Goal: Transaction & Acquisition: Purchase product/service

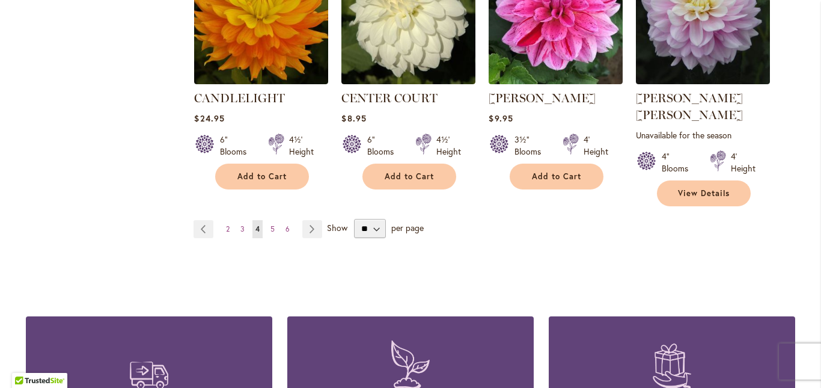
scroll to position [1202, 0]
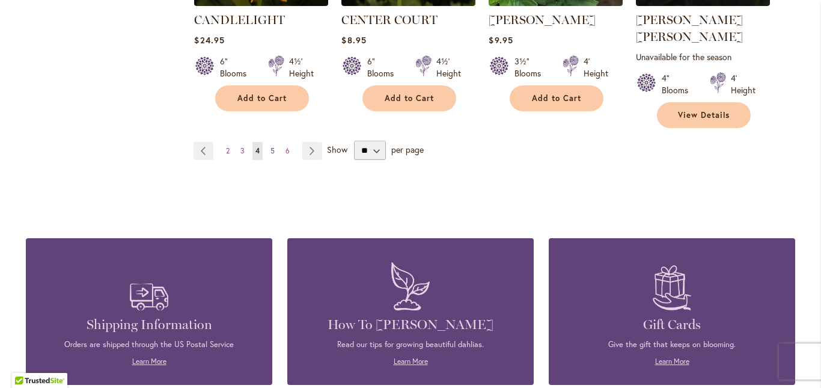
click at [270, 146] on span "5" at bounding box center [272, 150] width 4 height 9
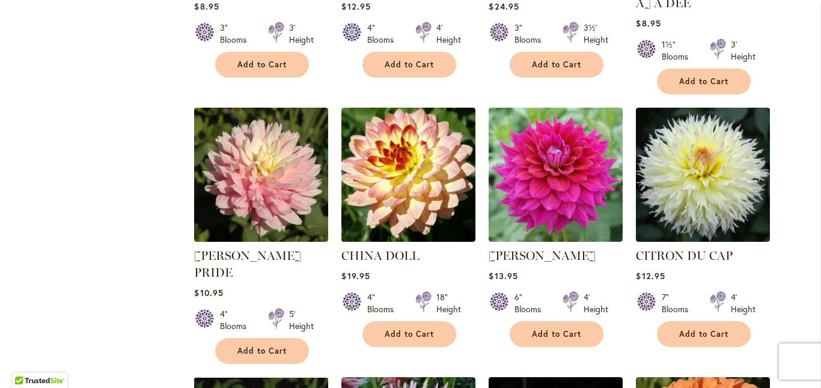
scroll to position [721, 0]
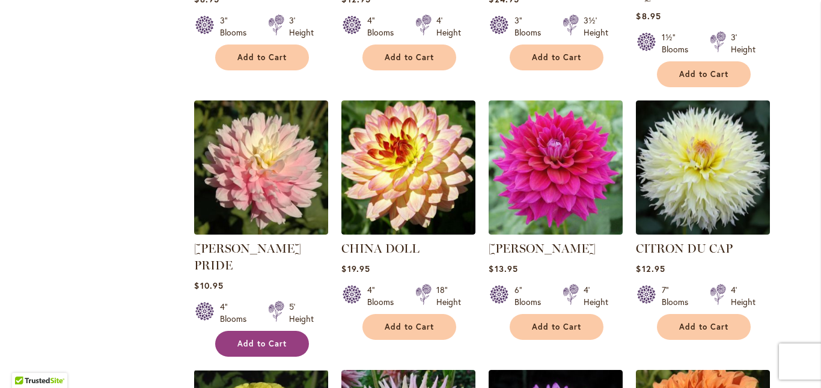
click at [257, 338] on span "Add to Cart" at bounding box center [261, 343] width 49 height 10
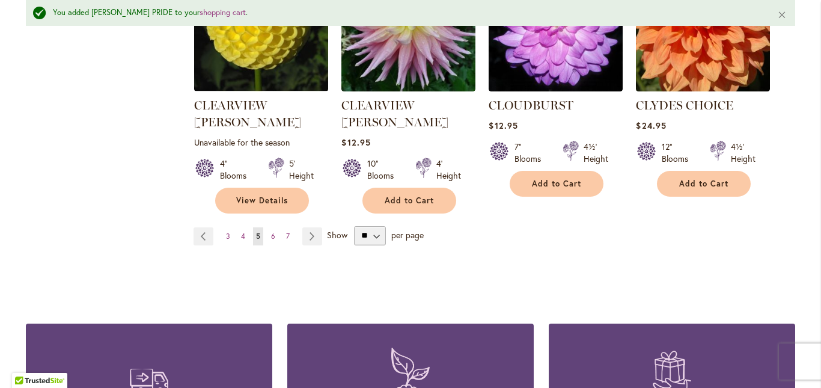
scroll to position [1174, 0]
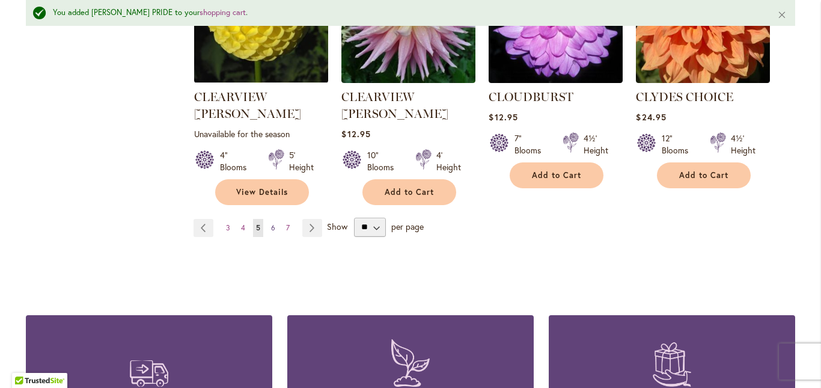
click at [271, 223] on span "6" at bounding box center [273, 227] width 4 height 9
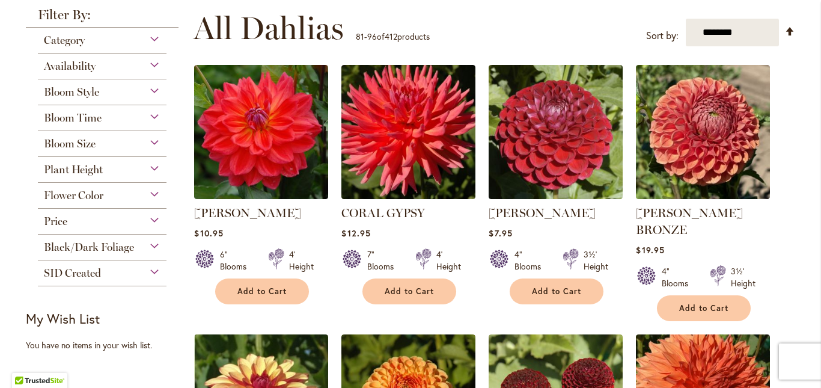
scroll to position [240, 0]
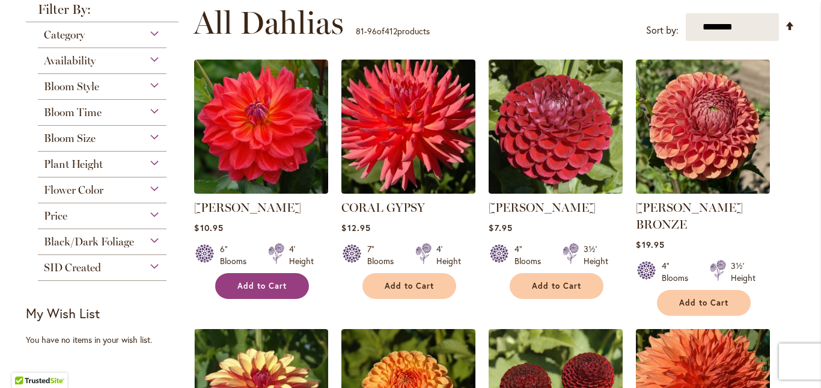
click at [261, 283] on span "Add to Cart" at bounding box center [261, 286] width 49 height 10
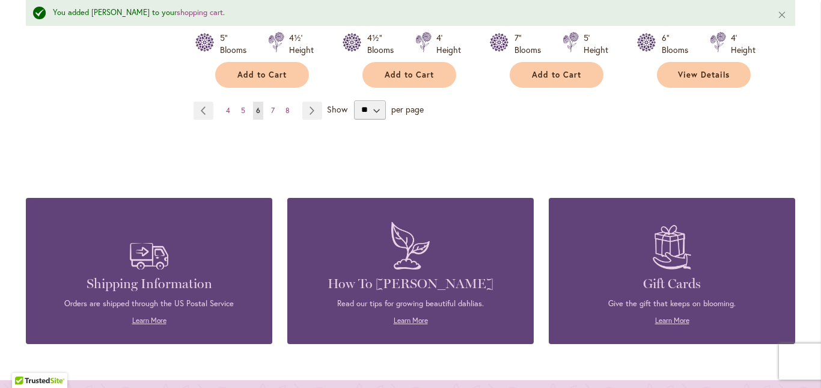
scroll to position [1294, 0]
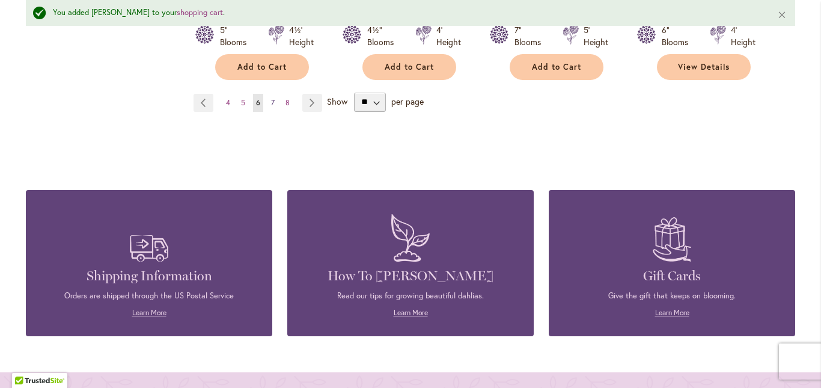
click at [271, 98] on span "7" at bounding box center [273, 102] width 4 height 9
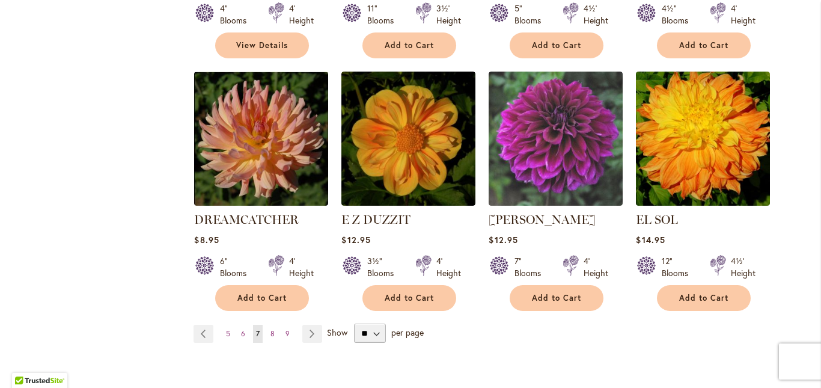
scroll to position [1022, 0]
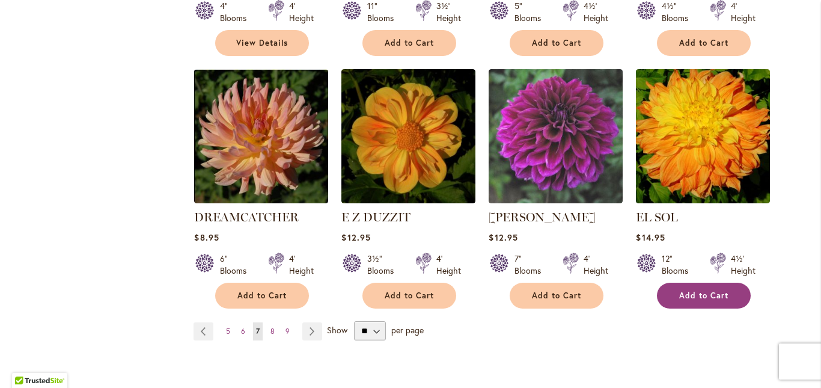
click at [696, 290] on span "Add to Cart" at bounding box center [703, 295] width 49 height 10
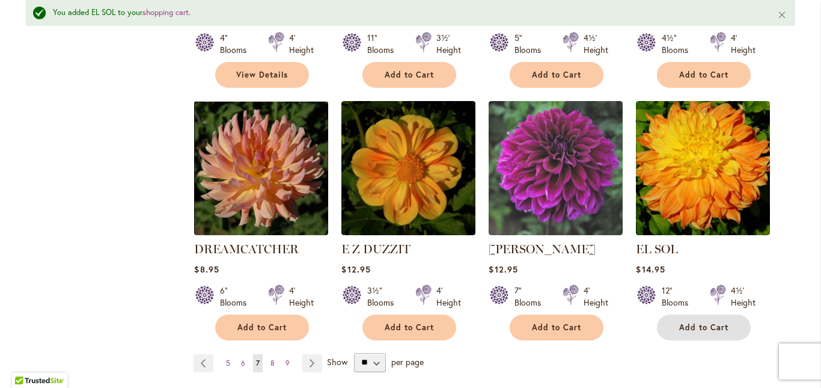
scroll to position [1054, 0]
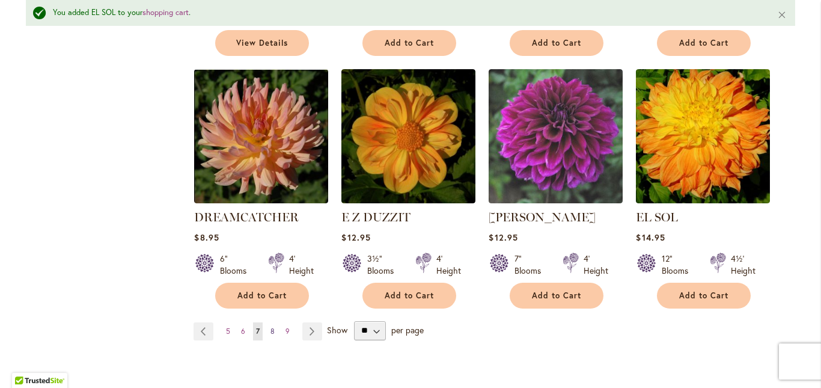
click at [270, 326] on span "8" at bounding box center [272, 330] width 4 height 9
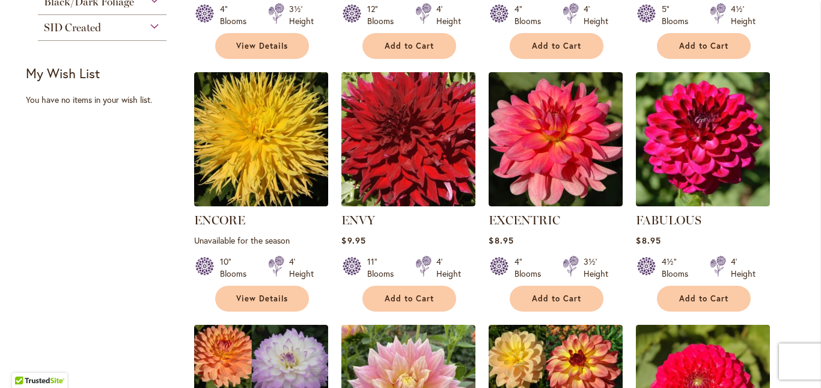
scroll to position [481, 0]
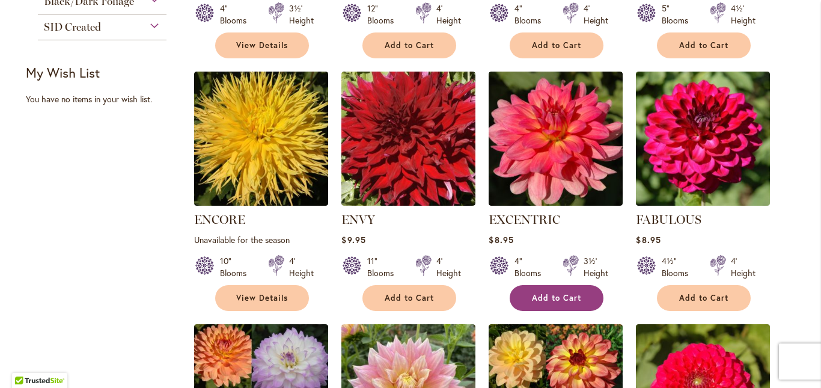
click at [542, 293] on span "Add to Cart" at bounding box center [556, 298] width 49 height 10
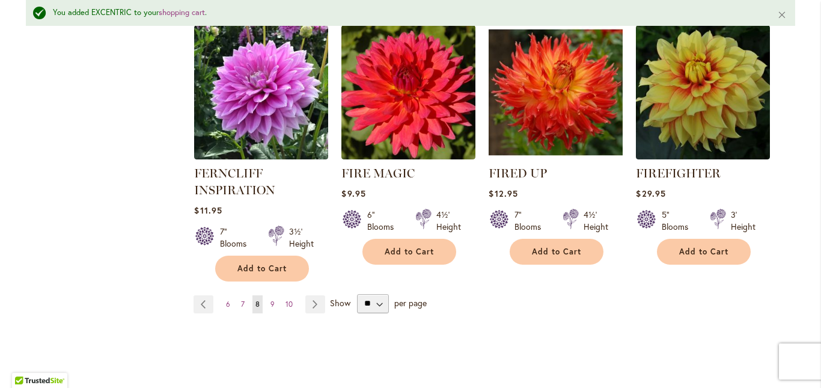
scroll to position [1114, 0]
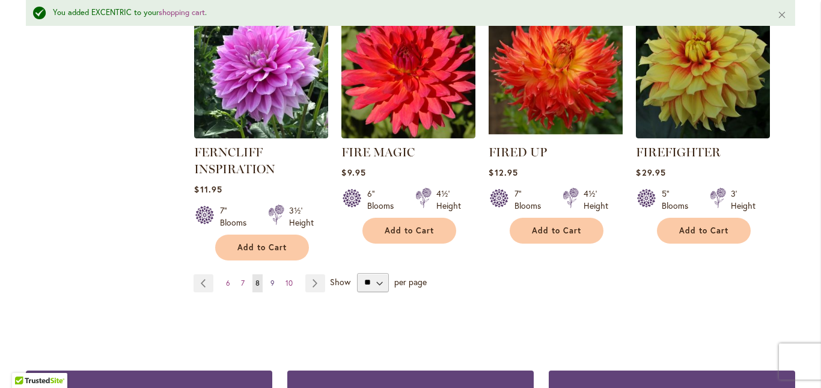
click at [270, 283] on span "9" at bounding box center [272, 282] width 4 height 9
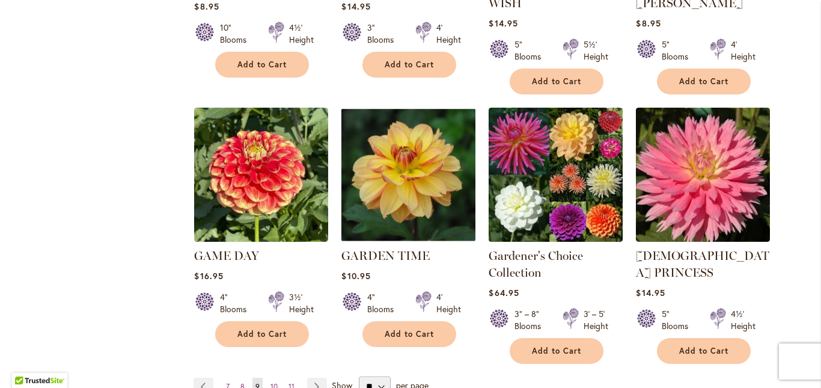
scroll to position [1022, 0]
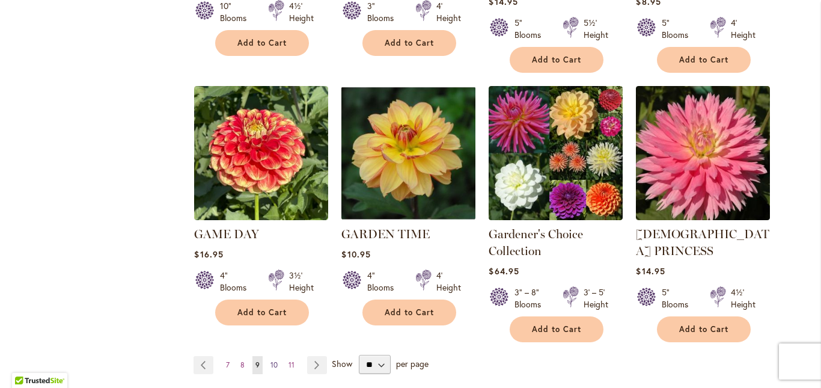
click at [270, 360] on span "10" at bounding box center [273, 364] width 7 height 9
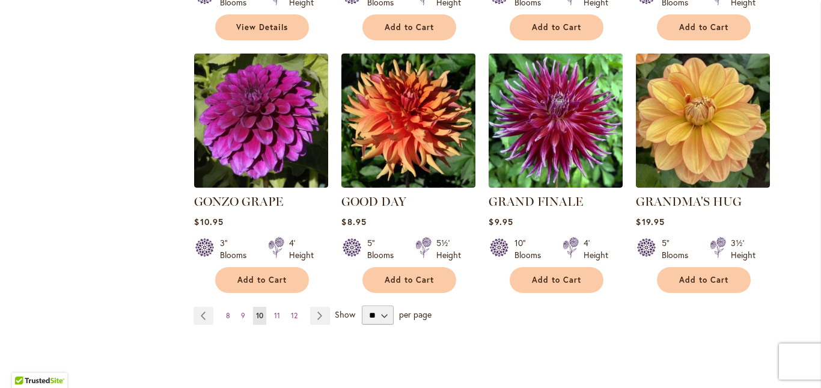
scroll to position [1022, 0]
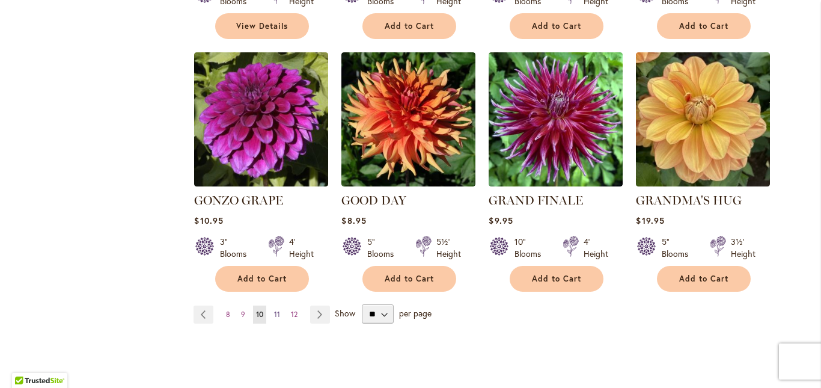
click at [274, 310] on span "11" at bounding box center [277, 314] width 6 height 9
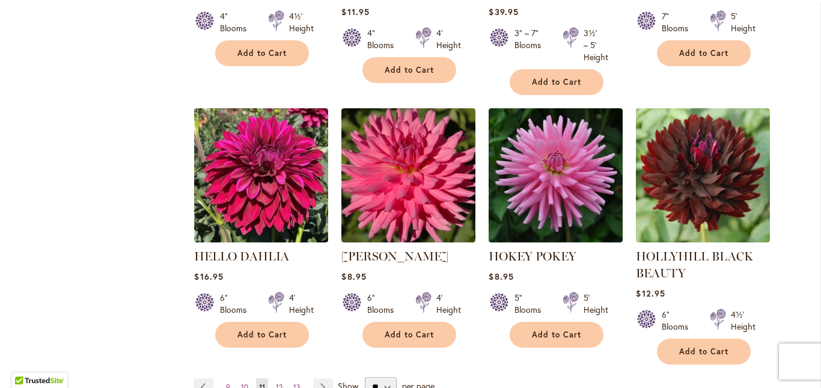
scroll to position [1022, 0]
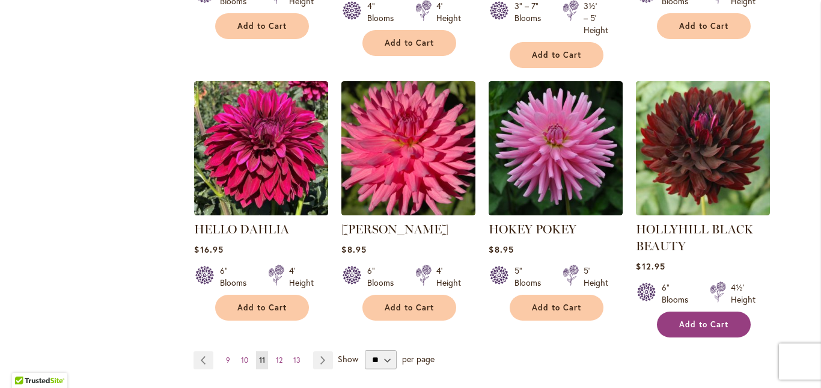
click at [701, 320] on span "Add to Cart" at bounding box center [703, 324] width 49 height 10
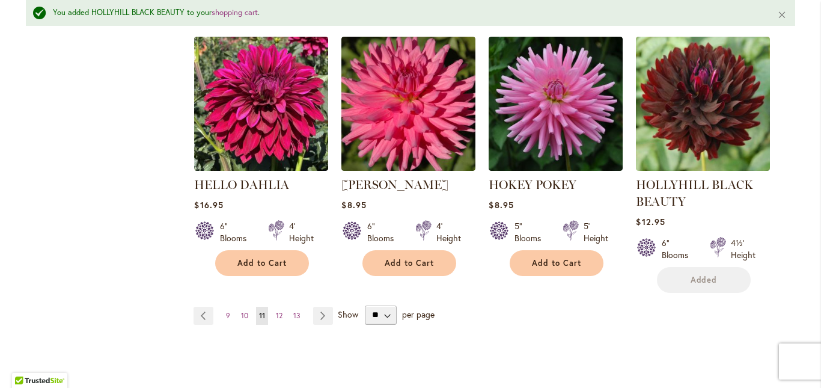
scroll to position [1294, 0]
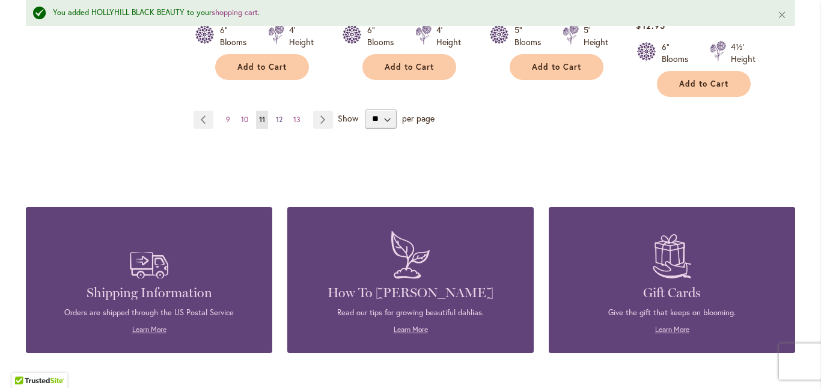
click at [276, 118] on span "12" at bounding box center [279, 119] width 7 height 9
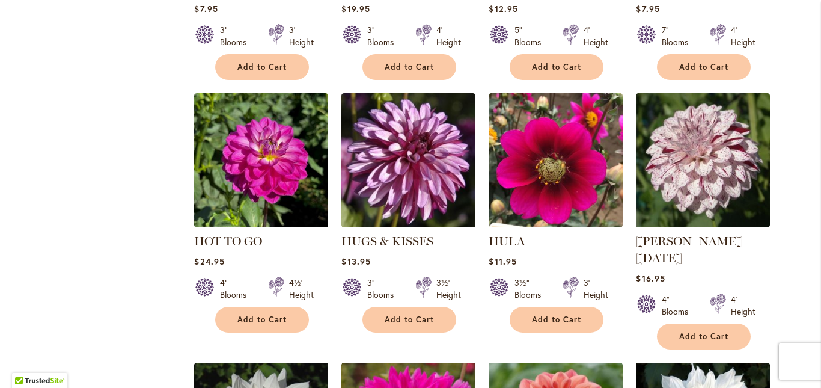
scroll to position [721, 0]
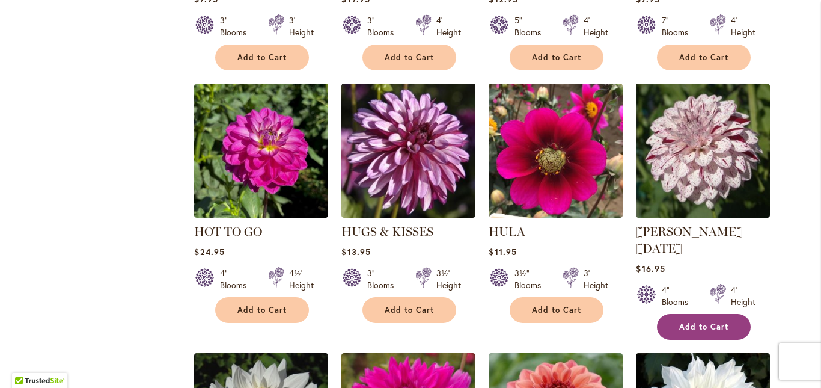
click at [692, 322] on span "Add to Cart" at bounding box center [703, 327] width 49 height 10
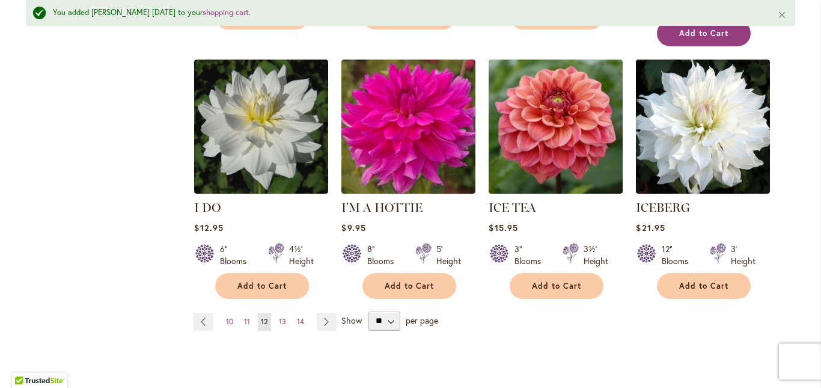
scroll to position [1054, 0]
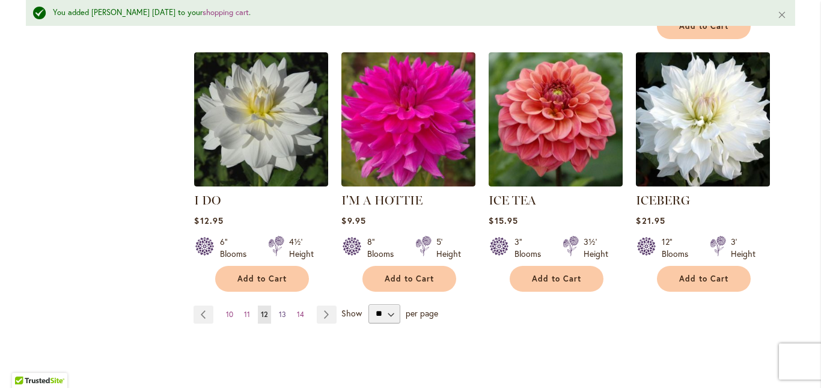
click at [279, 310] on span "13" at bounding box center [282, 314] width 7 height 9
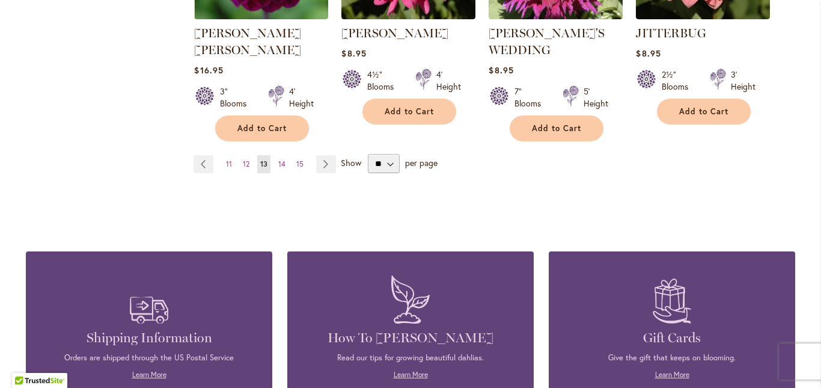
scroll to position [1202, 0]
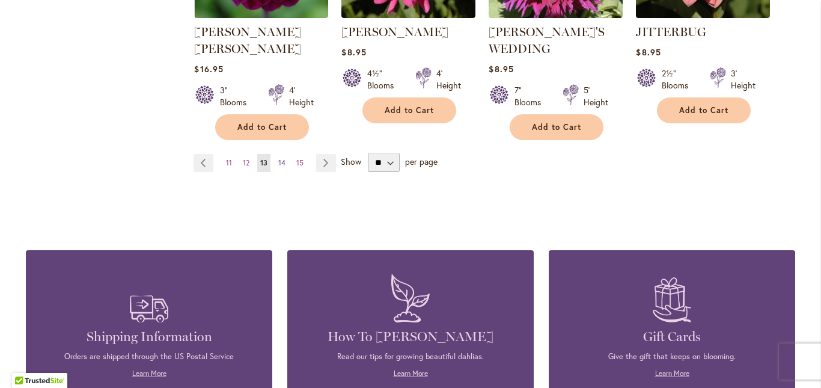
click at [278, 158] on span "14" at bounding box center [281, 162] width 7 height 9
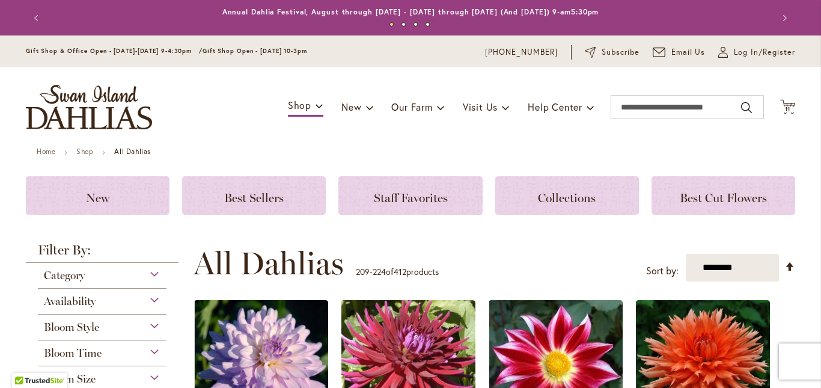
scroll to position [301, 0]
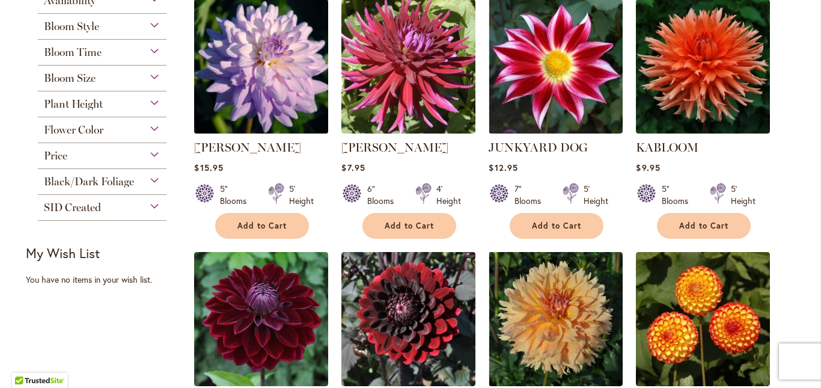
click at [272, 110] on img at bounding box center [261, 66] width 141 height 141
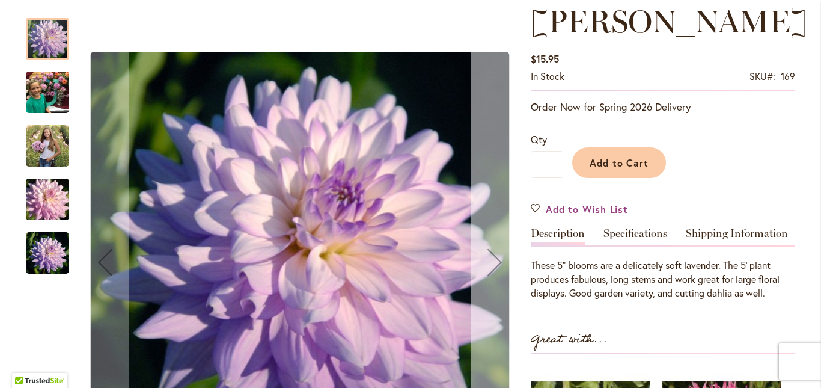
scroll to position [180, 0]
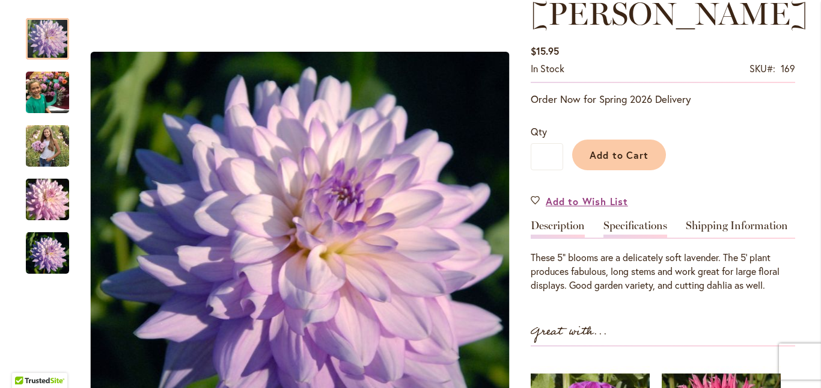
click at [615, 227] on link "Specifications" at bounding box center [635, 228] width 64 height 17
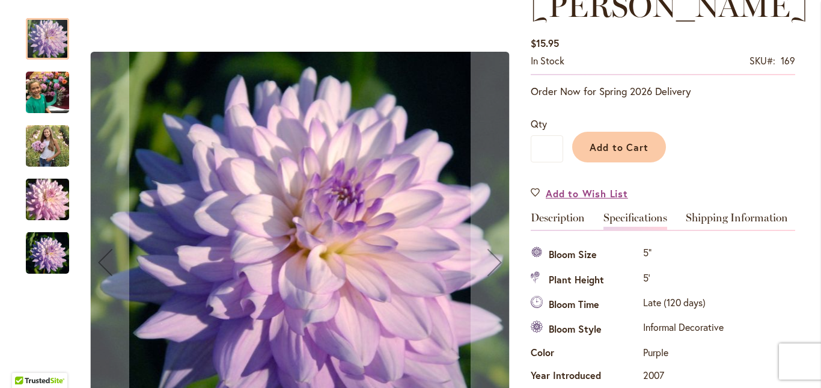
scroll to position [160, 0]
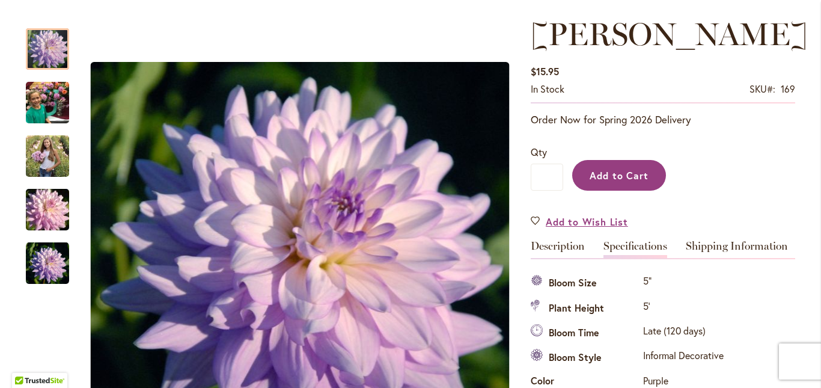
click at [599, 170] on span "Add to Cart" at bounding box center [620, 175] width 60 height 13
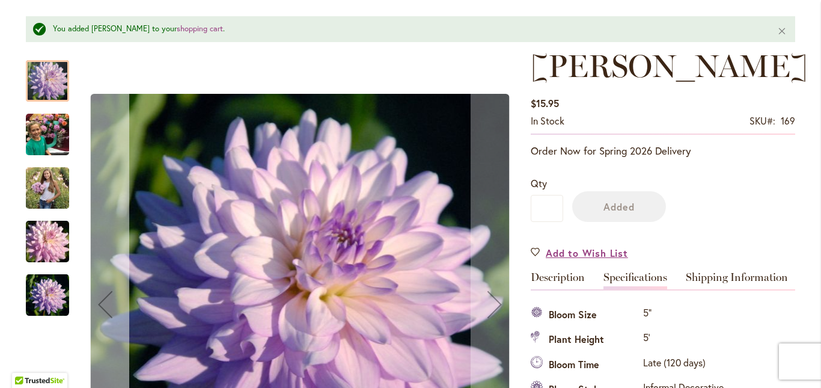
scroll to position [192, 0]
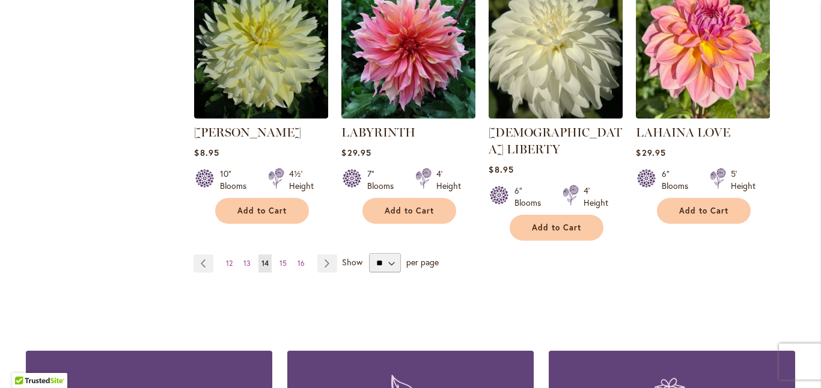
scroll to position [1082, 0]
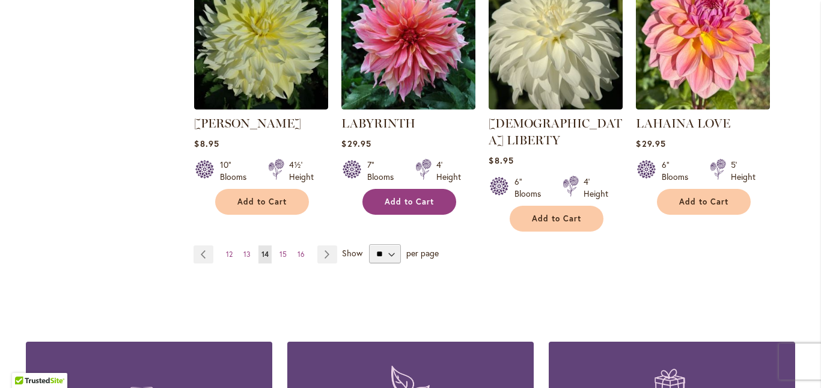
click at [427, 200] on span "Add to Cart" at bounding box center [409, 202] width 49 height 10
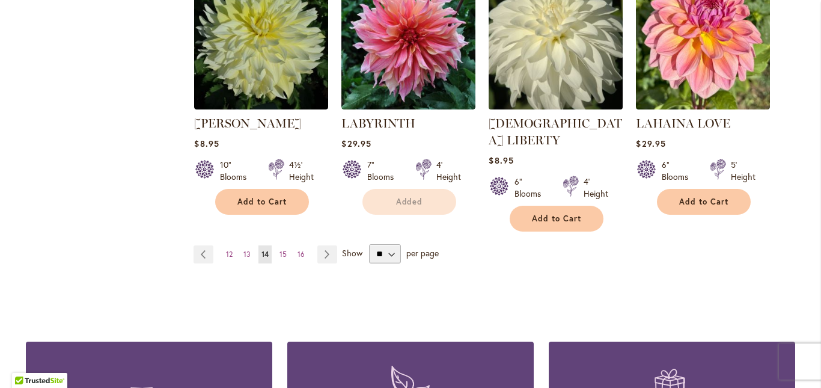
click at [542, 50] on img at bounding box center [556, 42] width 141 height 141
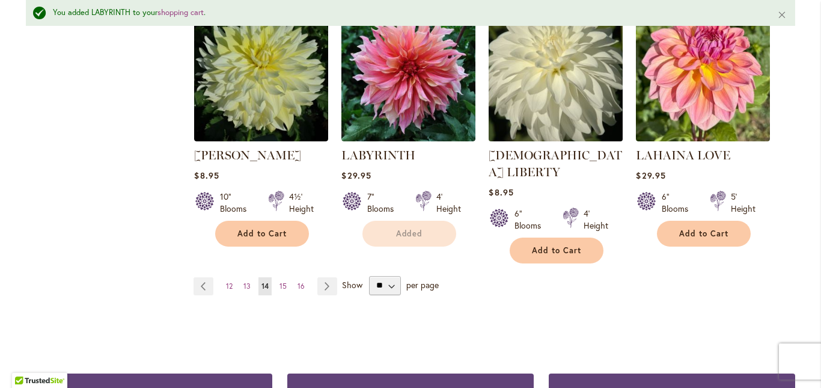
scroll to position [1114, 0]
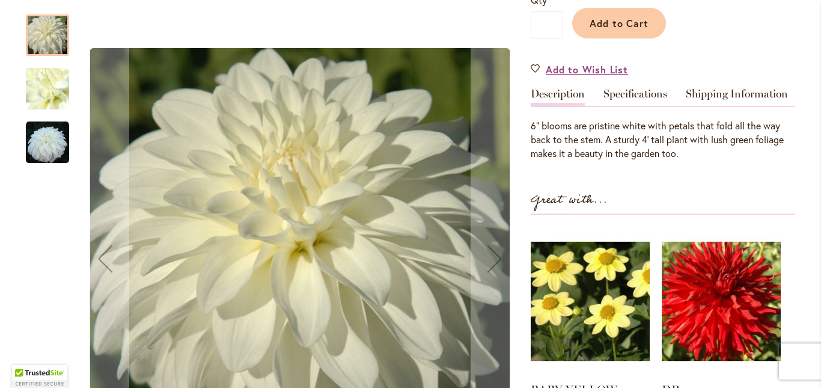
scroll to position [361, 0]
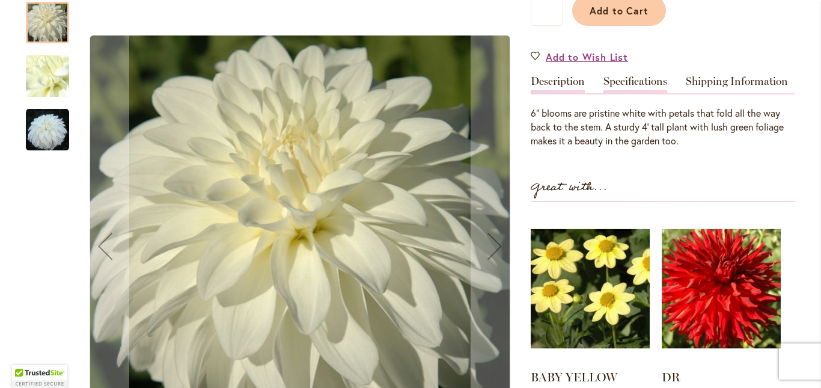
click at [625, 76] on link "Specifications" at bounding box center [635, 84] width 64 height 17
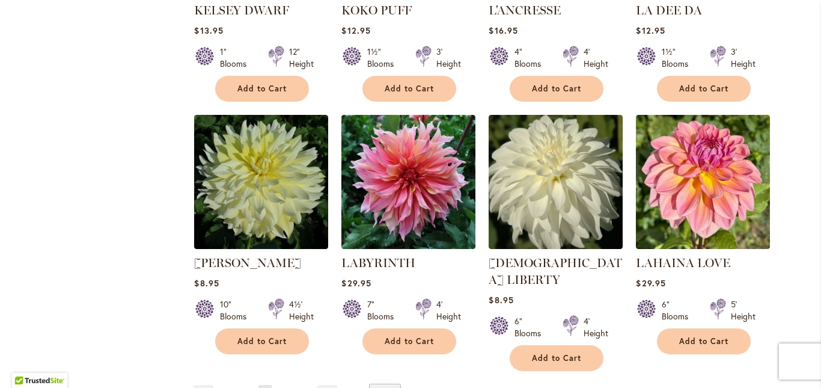
scroll to position [962, 0]
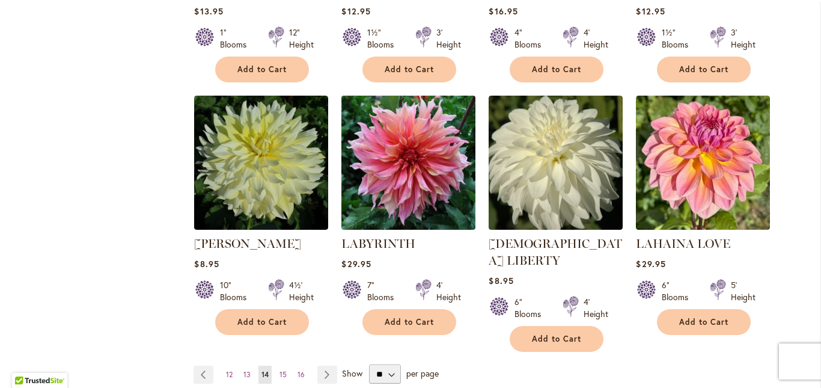
click at [419, 172] on img at bounding box center [408, 163] width 141 height 141
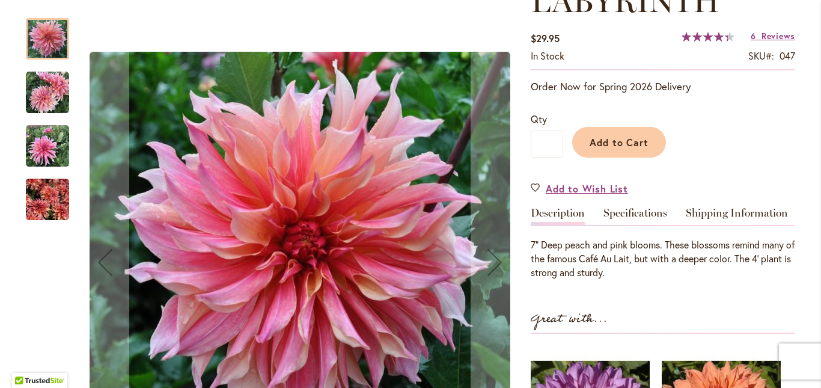
scroll to position [240, 0]
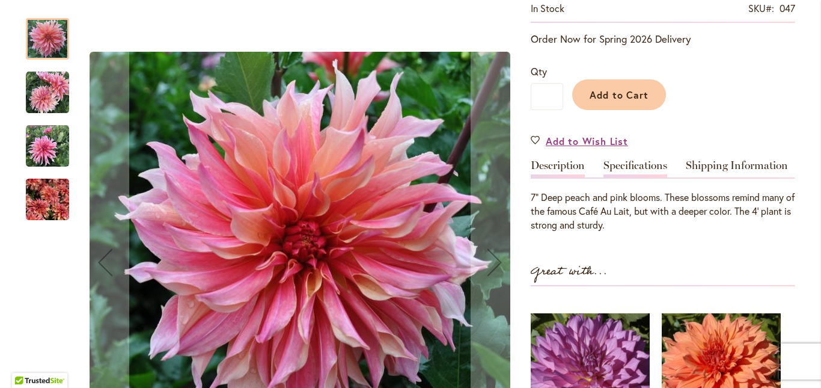
click at [621, 168] on link "Specifications" at bounding box center [635, 168] width 64 height 17
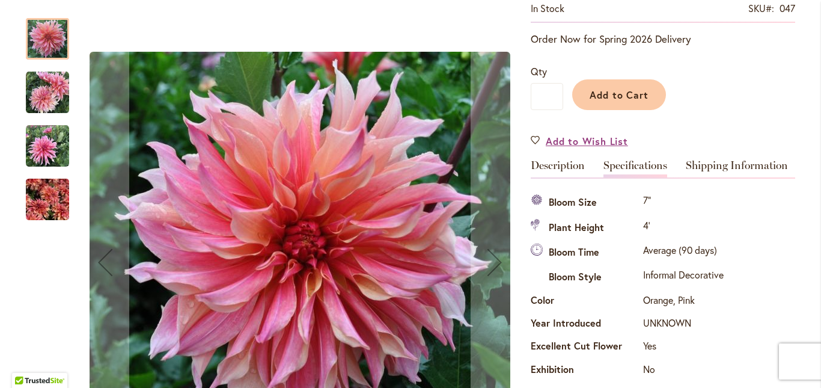
scroll to position [400, 0]
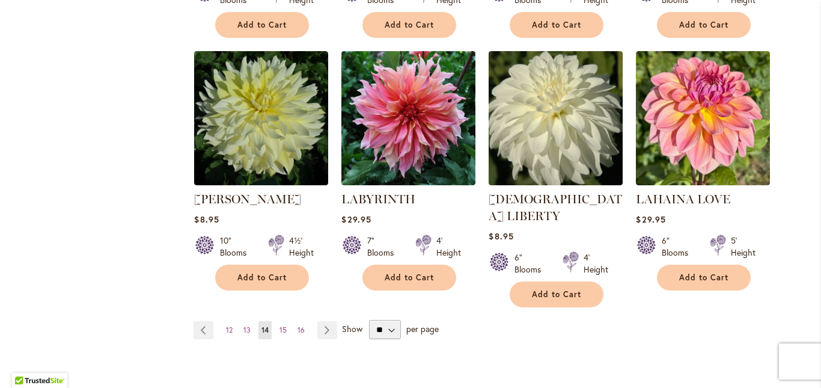
scroll to position [1022, 0]
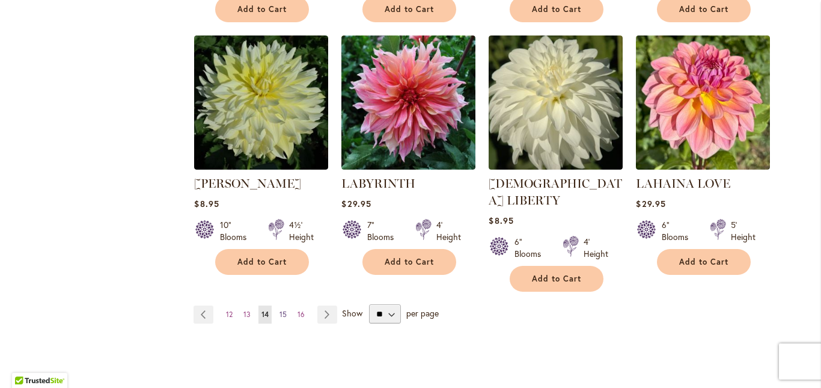
click at [279, 310] on span "15" at bounding box center [282, 314] width 7 height 9
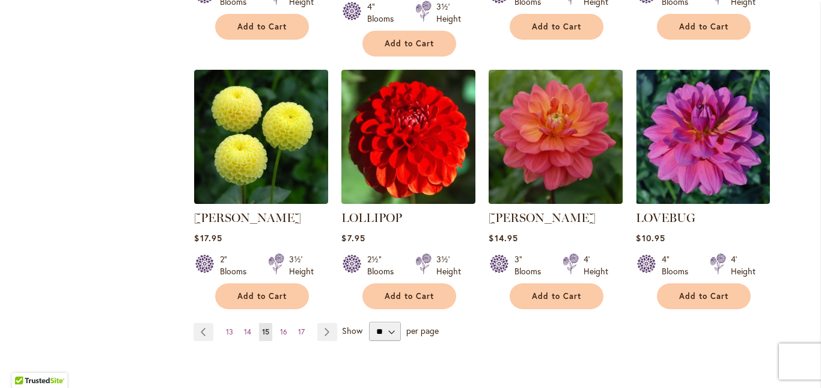
scroll to position [1022, 0]
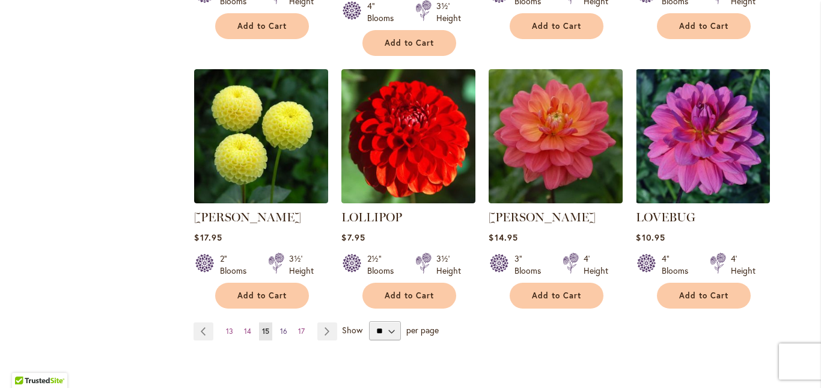
click at [280, 326] on span "16" at bounding box center [283, 330] width 7 height 9
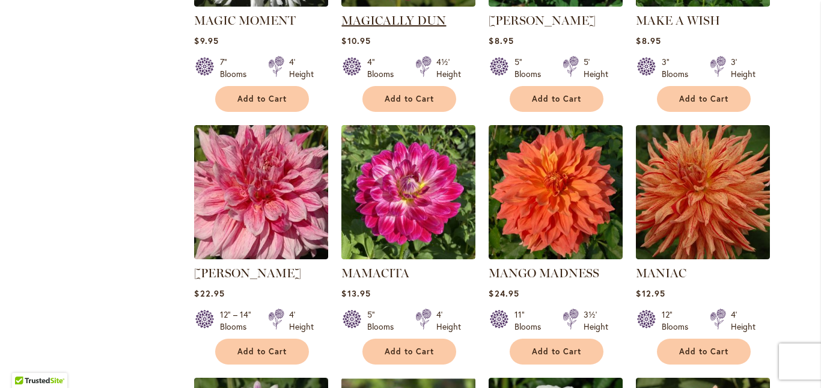
scroll to position [721, 0]
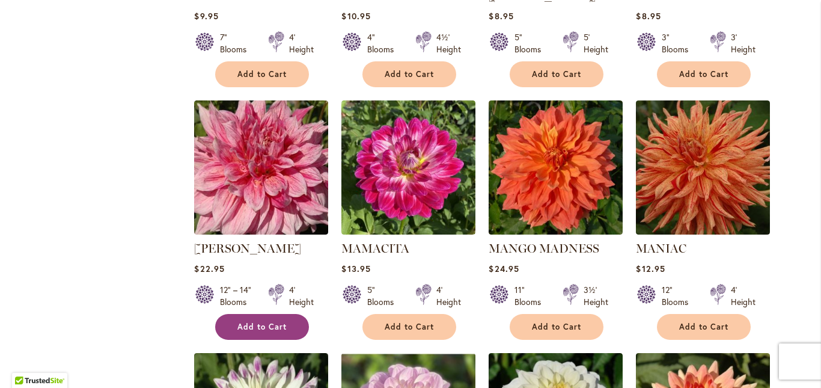
click at [268, 322] on span "Add to Cart" at bounding box center [261, 327] width 49 height 10
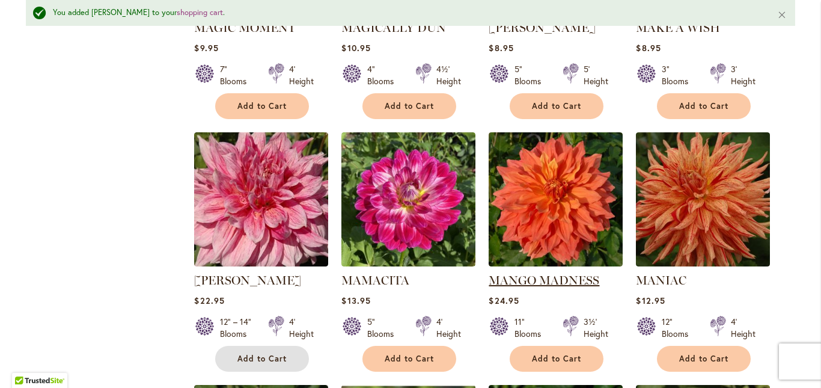
scroll to position [753, 0]
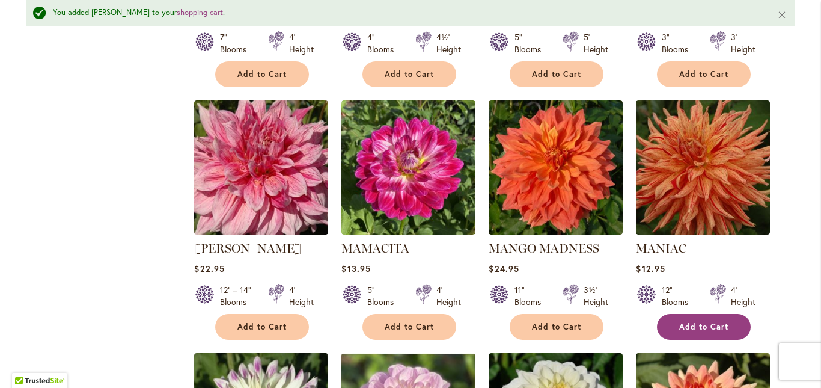
click at [692, 322] on span "Add to Cart" at bounding box center [703, 327] width 49 height 10
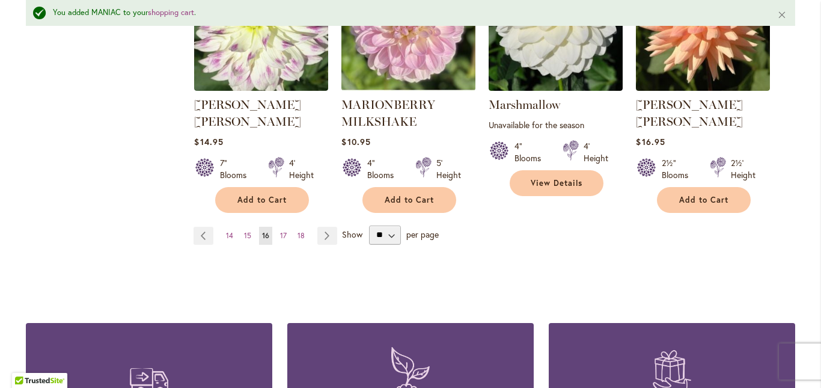
scroll to position [1174, 0]
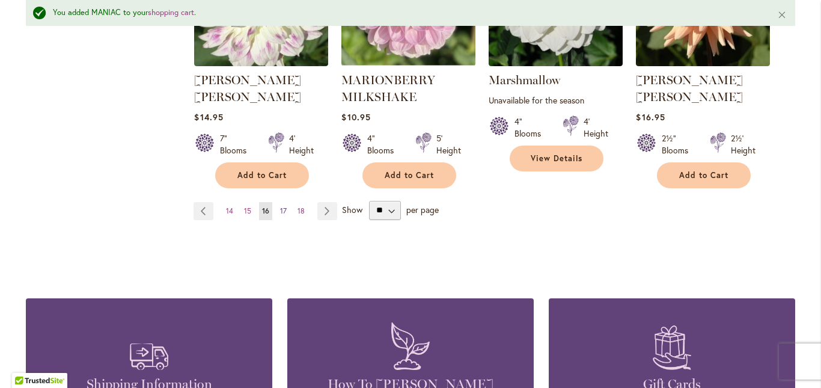
click at [280, 206] on span "17" at bounding box center [283, 210] width 7 height 9
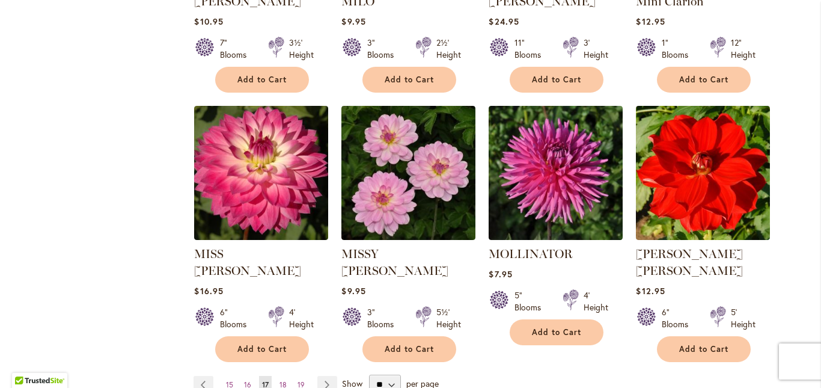
scroll to position [1022, 0]
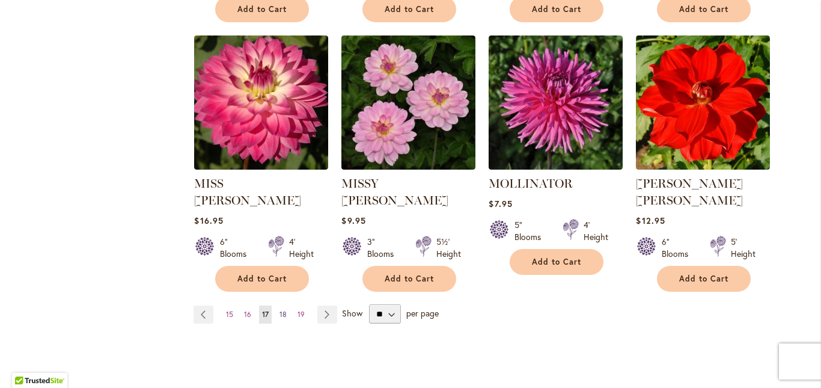
click at [279, 310] on span "18" at bounding box center [282, 314] width 7 height 9
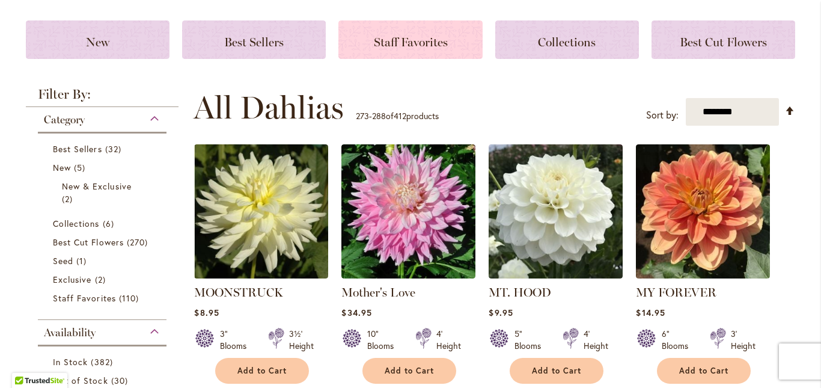
scroll to position [180, 0]
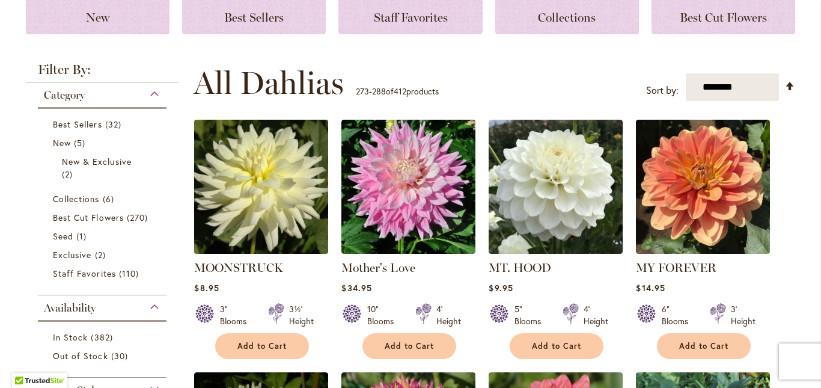
click at [290, 201] on img at bounding box center [261, 187] width 141 height 141
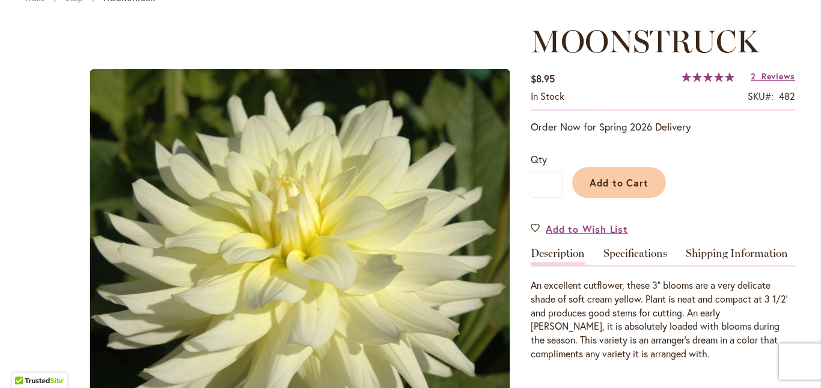
scroll to position [180, 0]
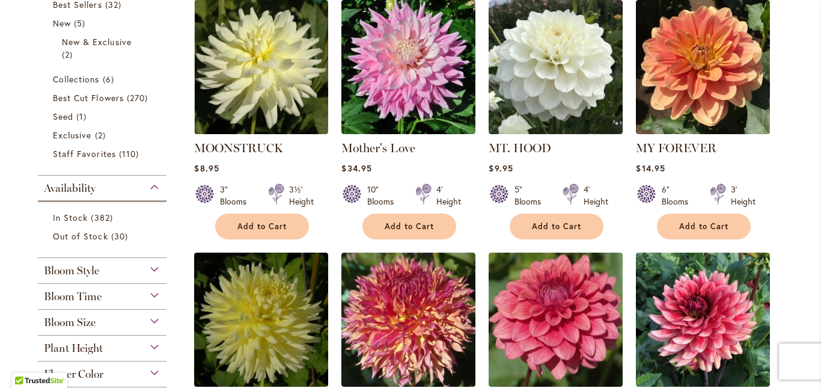
scroll to position [301, 0]
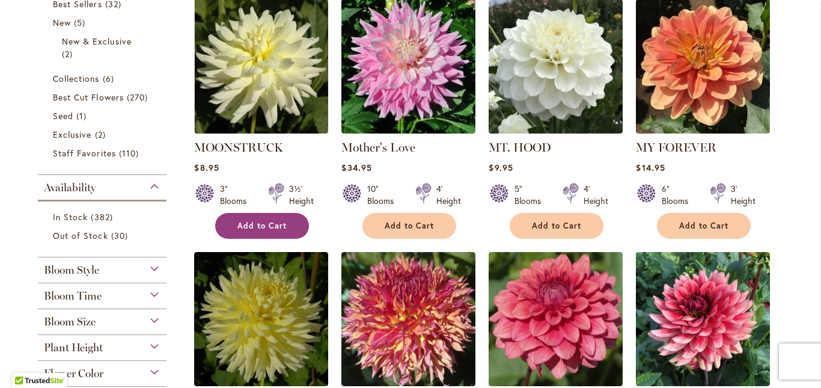
click at [258, 219] on button "Add to Cart" at bounding box center [262, 226] width 94 height 26
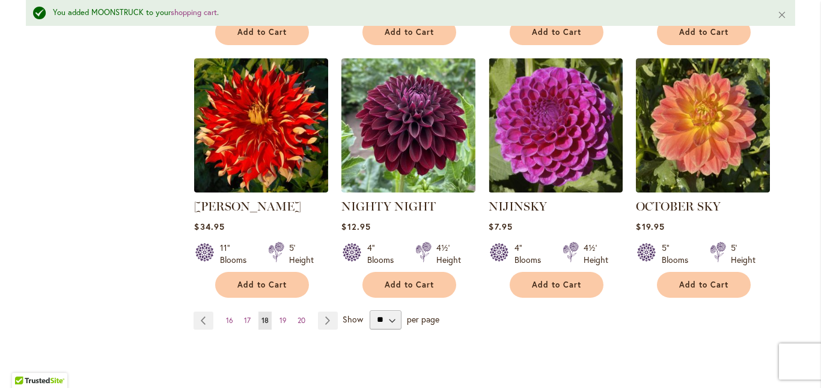
scroll to position [1054, 0]
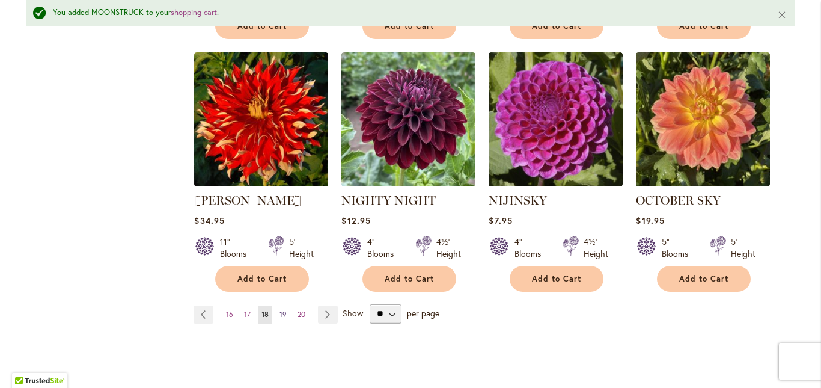
click at [279, 310] on span "19" at bounding box center [282, 314] width 7 height 9
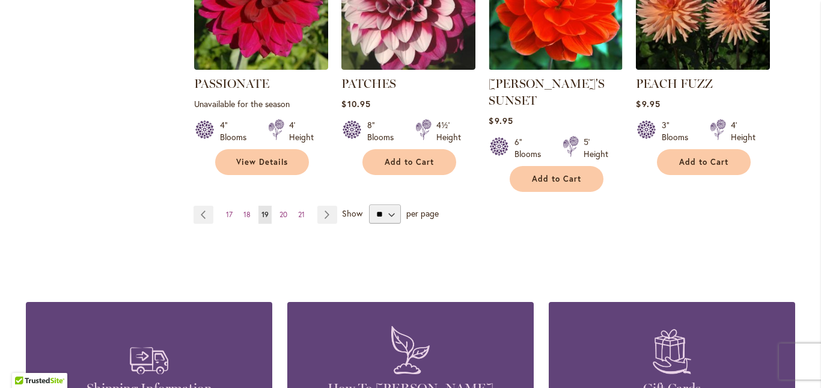
scroll to position [1142, 0]
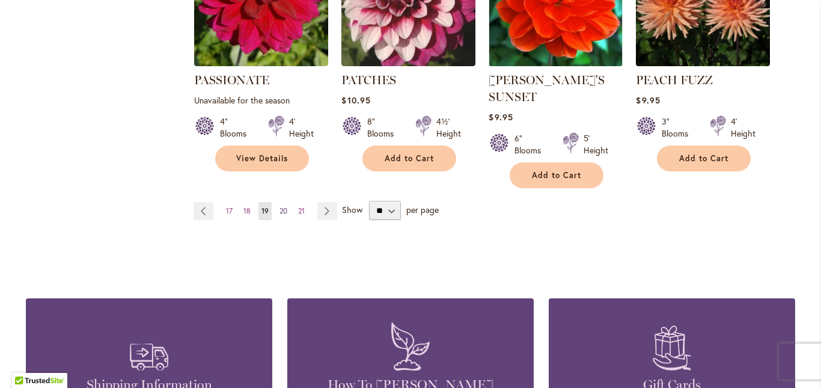
click at [279, 206] on span "20" at bounding box center [283, 210] width 8 height 9
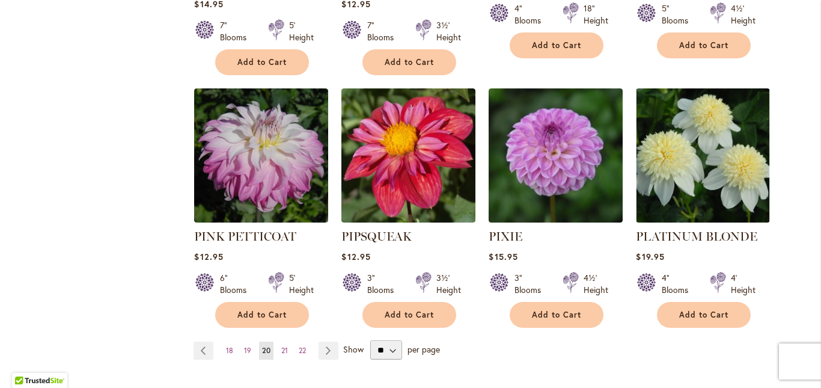
scroll to position [1022, 0]
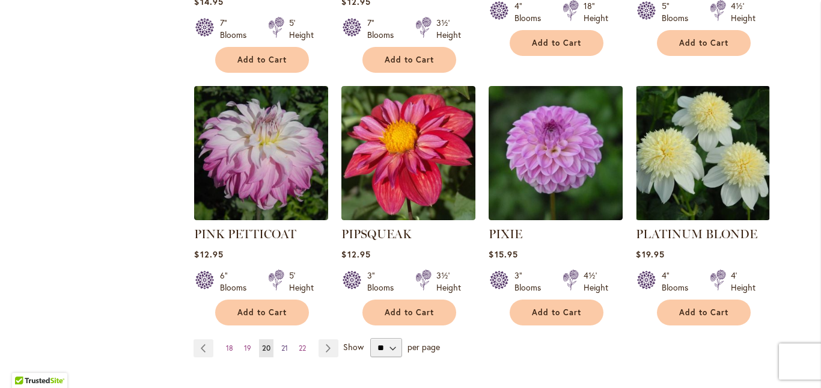
click at [281, 343] on span "21" at bounding box center [284, 347] width 7 height 9
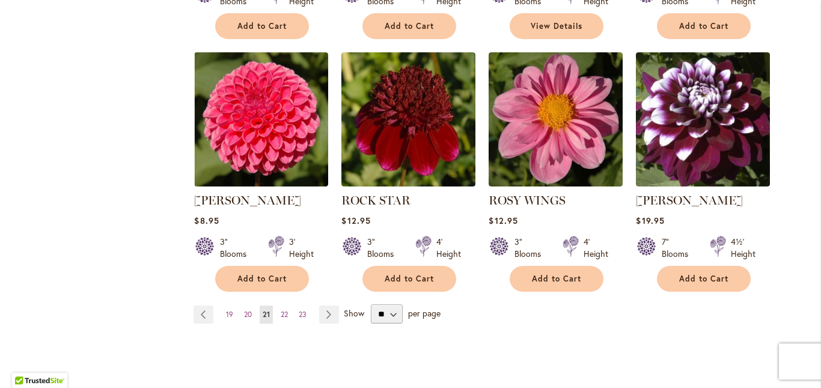
scroll to position [1082, 0]
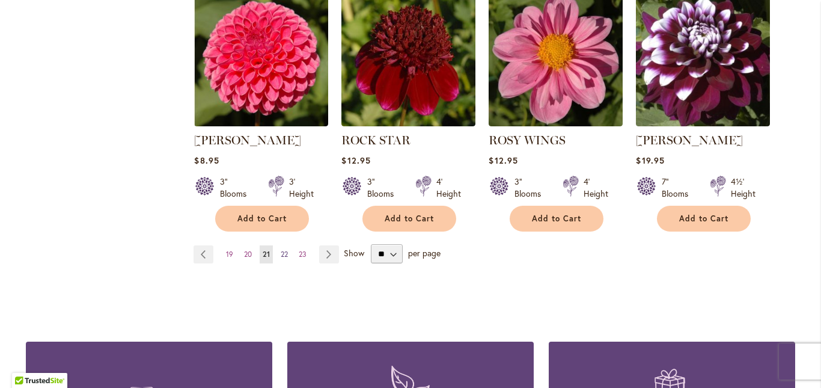
click at [281, 254] on span "22" at bounding box center [284, 253] width 7 height 9
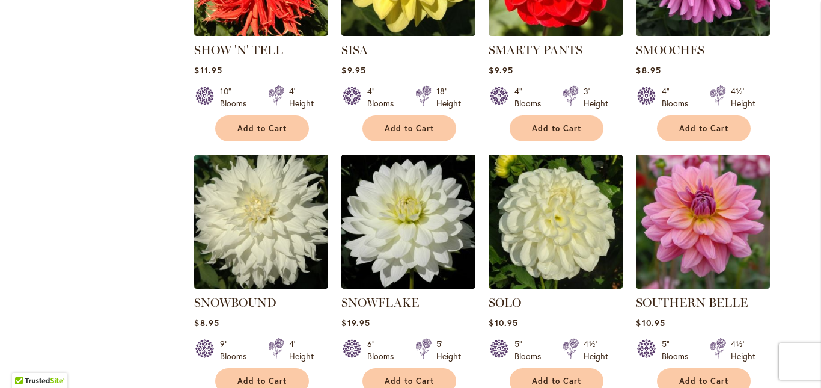
scroll to position [962, 0]
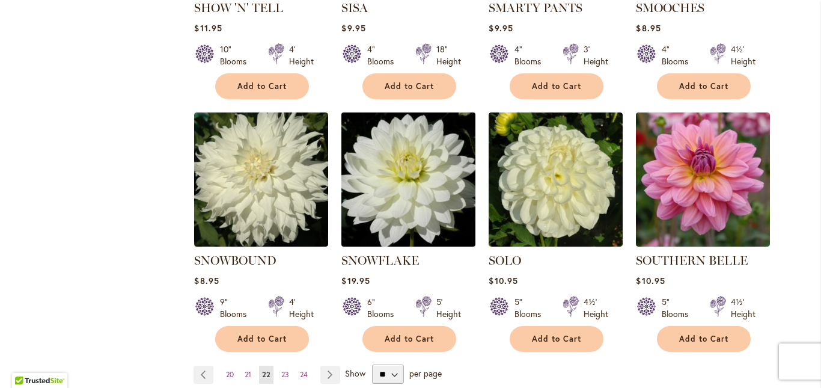
click at [384, 186] on img at bounding box center [408, 179] width 141 height 141
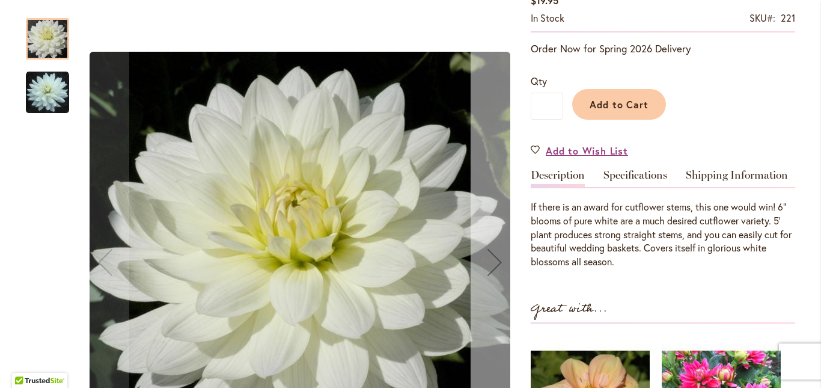
scroll to position [240, 0]
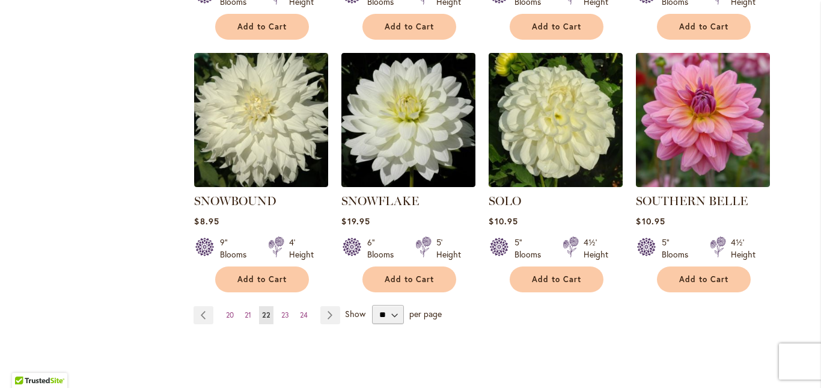
scroll to position [1022, 0]
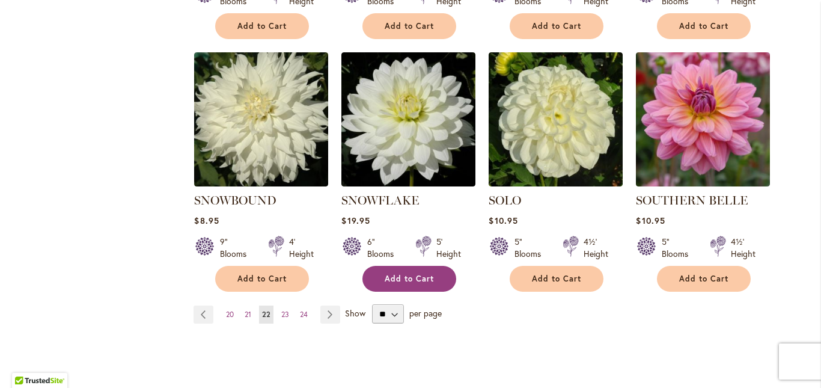
click at [417, 266] on button "Add to Cart" at bounding box center [409, 279] width 94 height 26
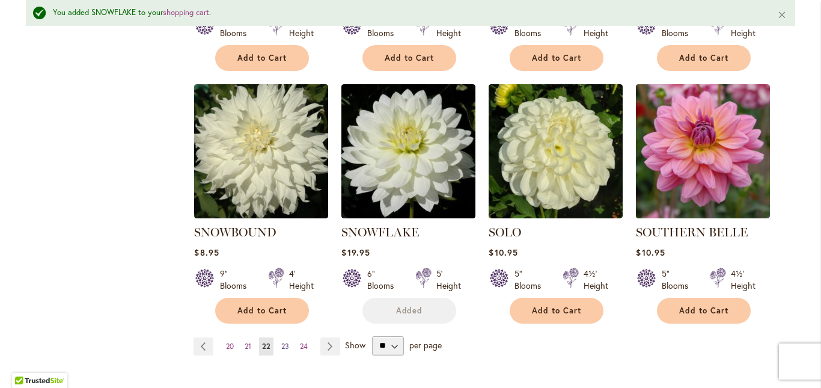
scroll to position [1054, 0]
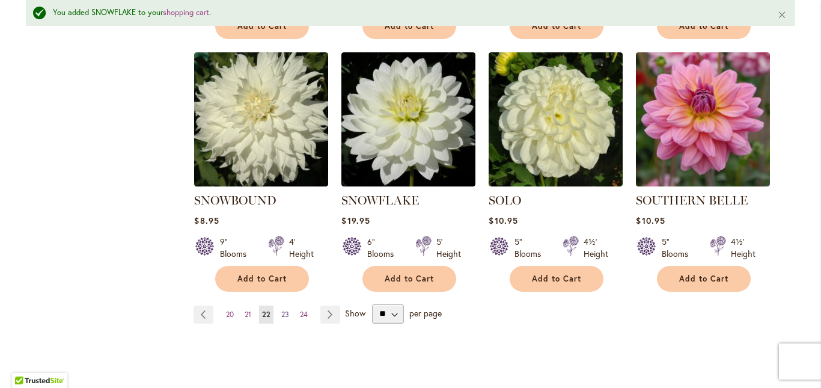
click at [284, 310] on span "23" at bounding box center [285, 314] width 8 height 9
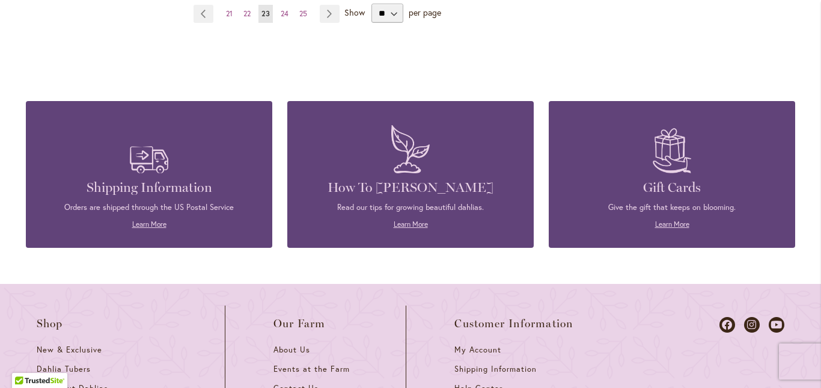
scroll to position [1262, 0]
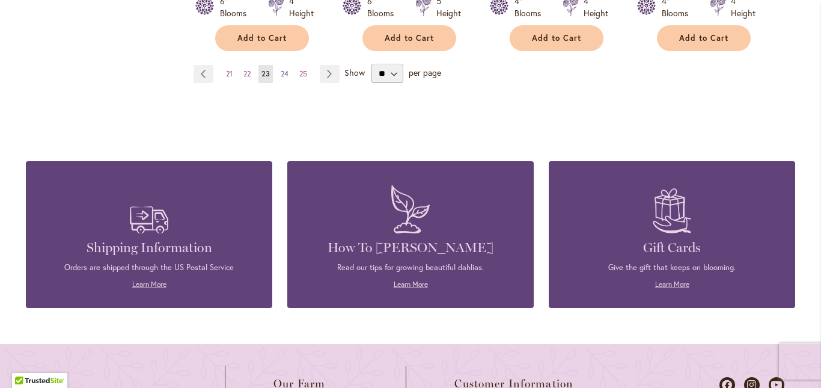
click at [281, 73] on span "24" at bounding box center [285, 73] width 8 height 9
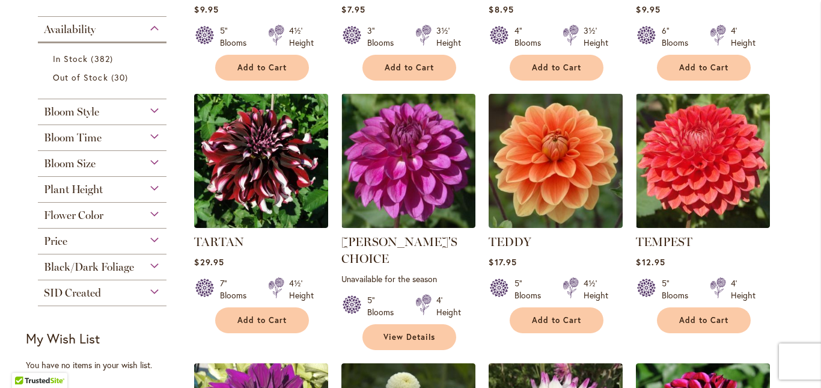
scroll to position [481, 0]
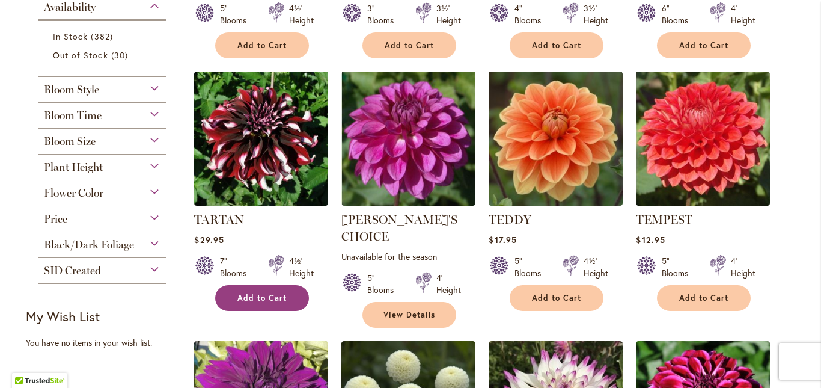
click at [269, 295] on span "Add to Cart" at bounding box center [261, 298] width 49 height 10
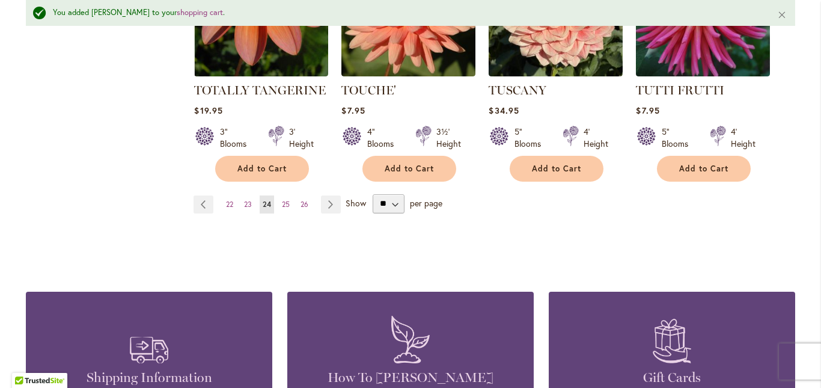
scroll to position [1234, 0]
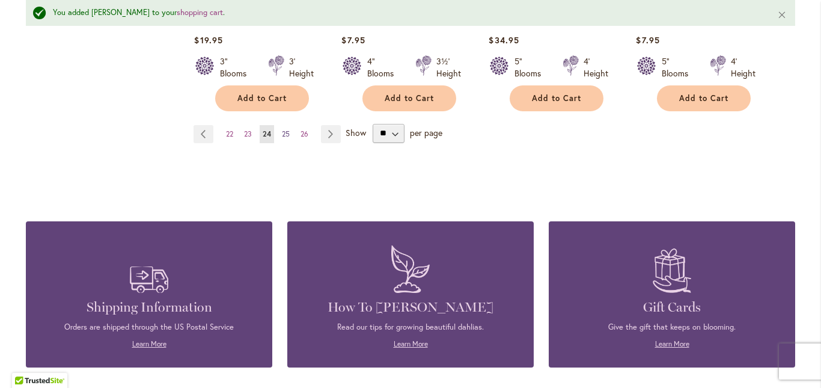
click at [283, 129] on span "25" at bounding box center [286, 133] width 8 height 9
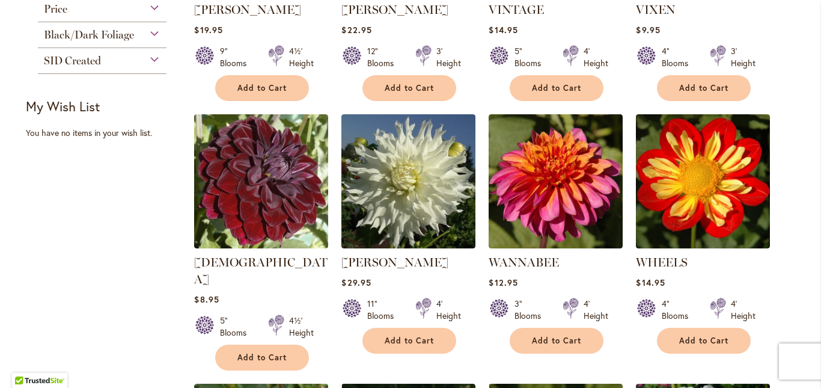
scroll to position [721, 0]
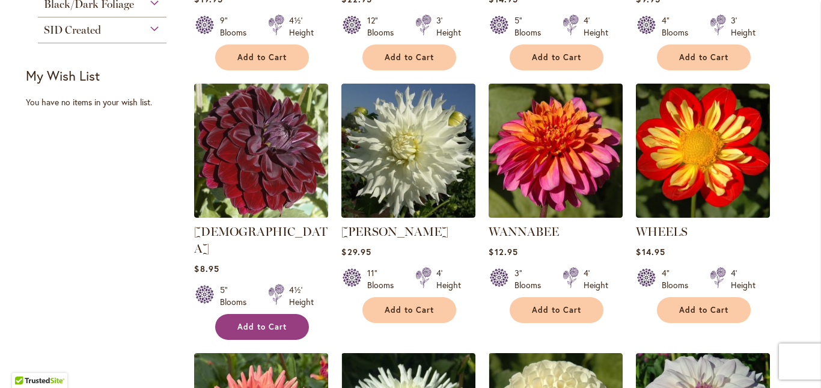
click at [257, 322] on span "Add to Cart" at bounding box center [261, 327] width 49 height 10
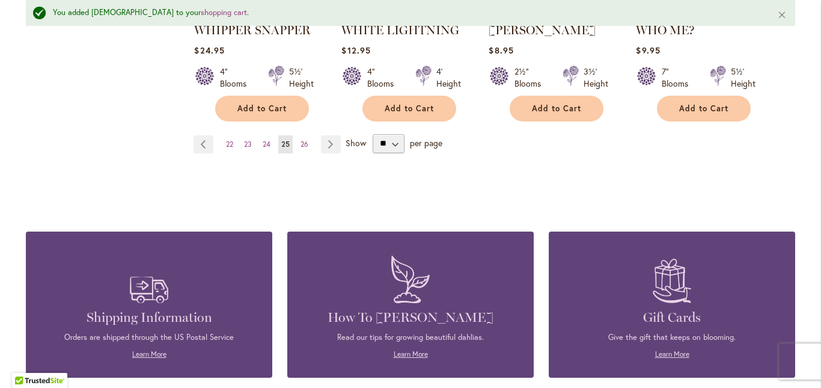
scroll to position [1234, 0]
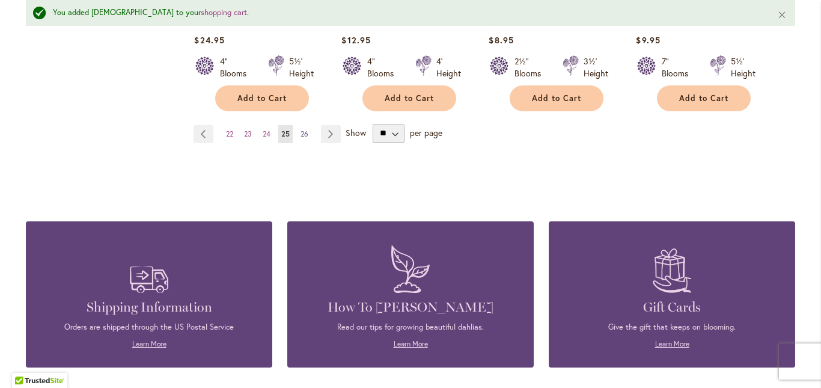
click at [302, 129] on span "26" at bounding box center [305, 133] width 8 height 9
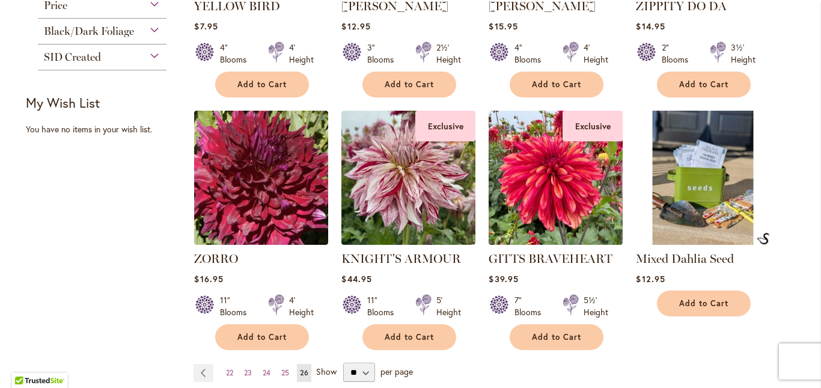
scroll to position [721, 0]
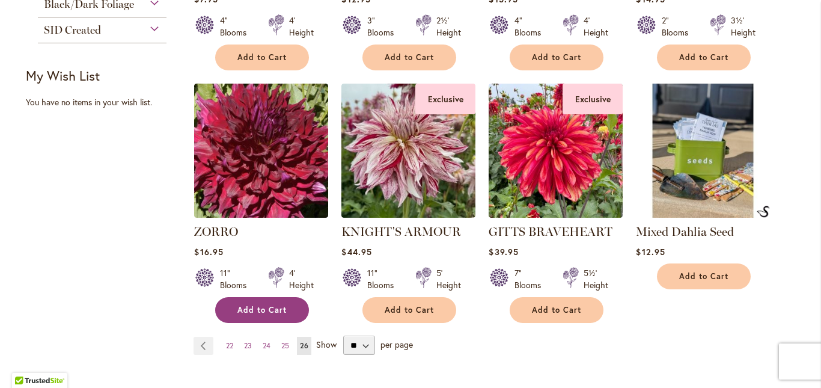
click at [268, 308] on span "Add to Cart" at bounding box center [261, 310] width 49 height 10
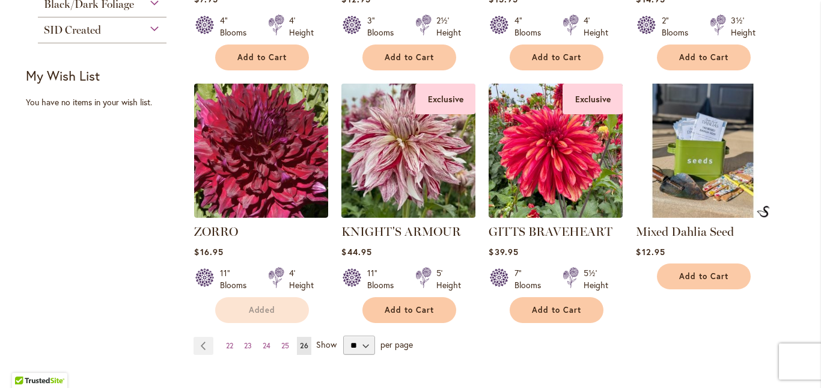
click at [415, 165] on img at bounding box center [408, 151] width 141 height 141
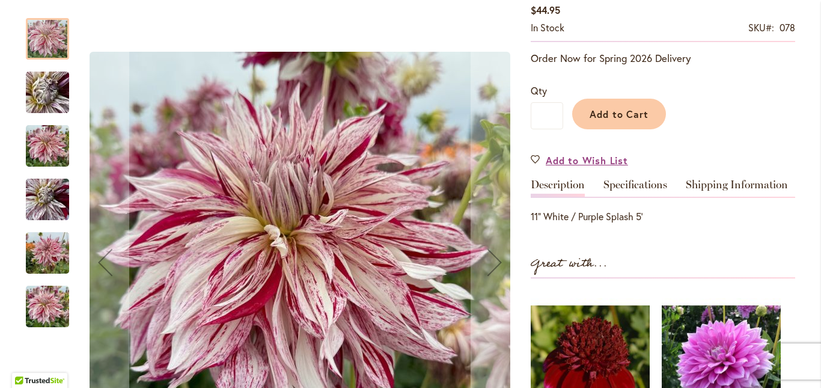
scroll to position [301, 0]
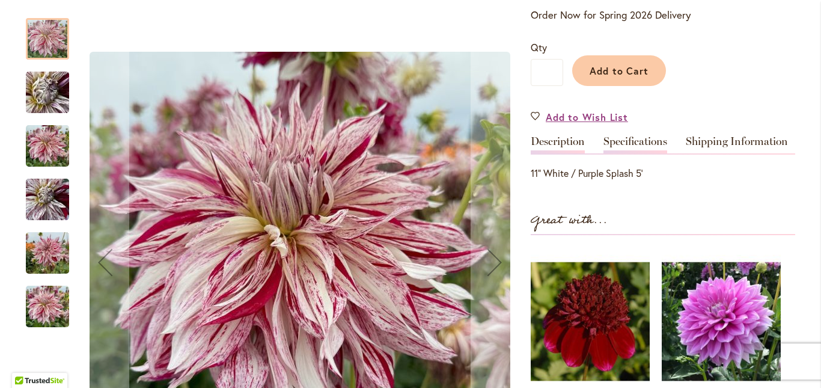
click at [623, 140] on link "Specifications" at bounding box center [635, 144] width 64 height 17
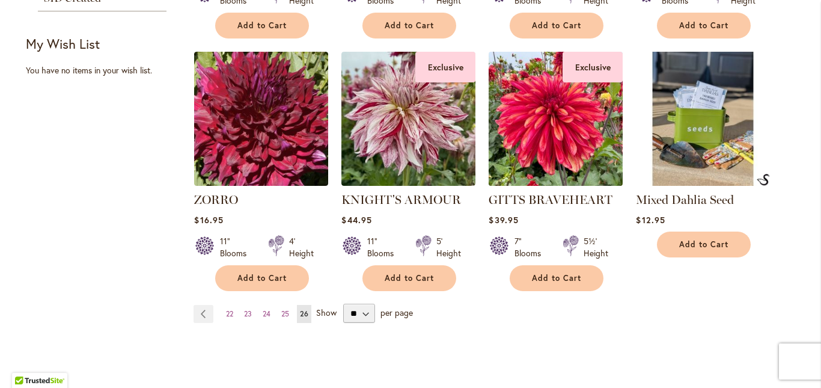
scroll to position [781, 0]
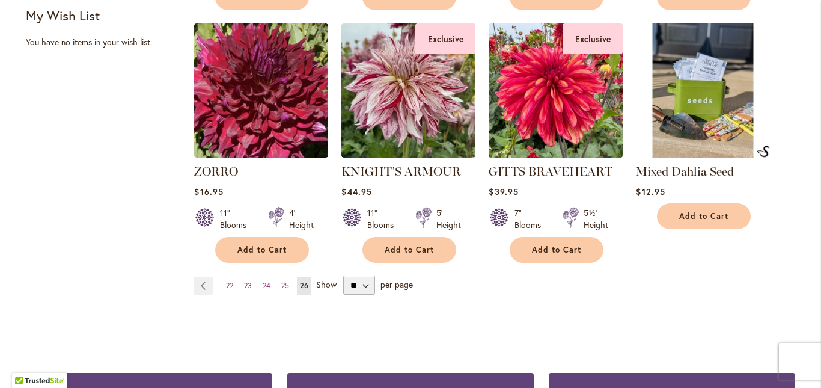
click at [552, 135] on img at bounding box center [556, 90] width 141 height 141
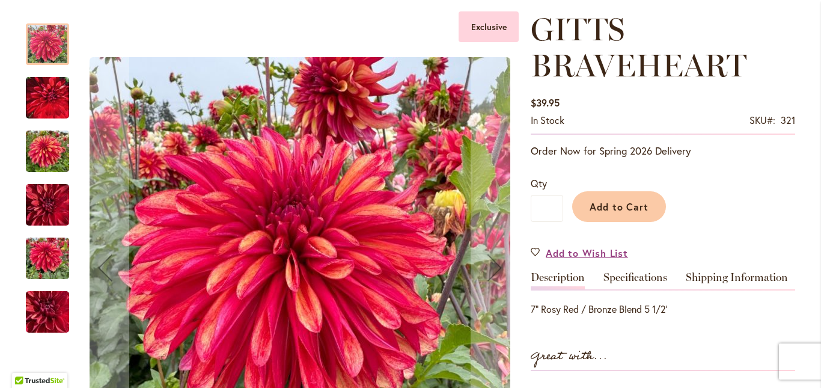
scroll to position [180, 0]
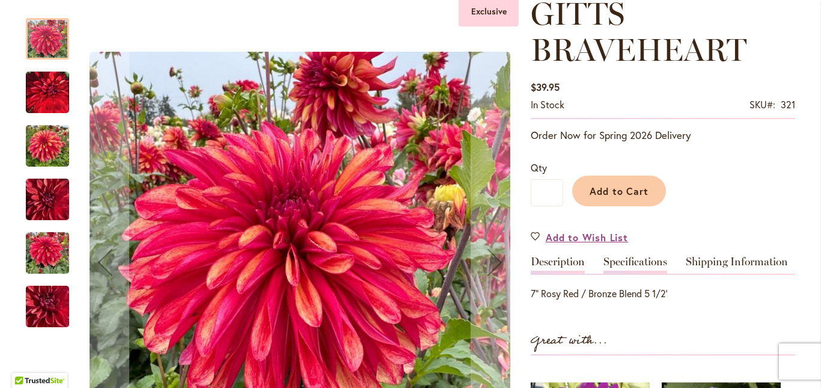
click at [614, 263] on link "Specifications" at bounding box center [635, 264] width 64 height 17
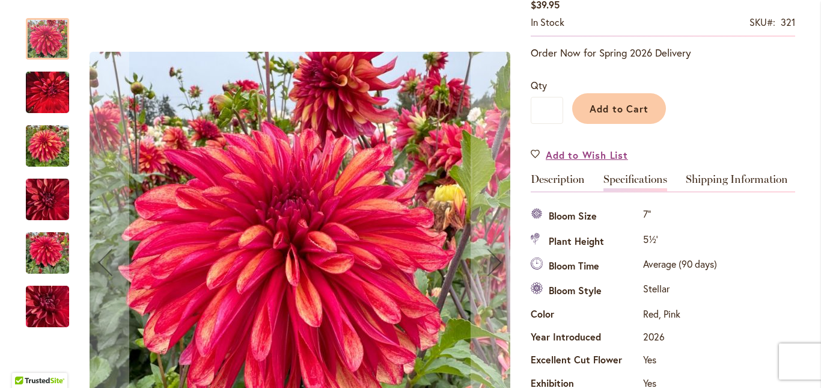
scroll to position [256, 0]
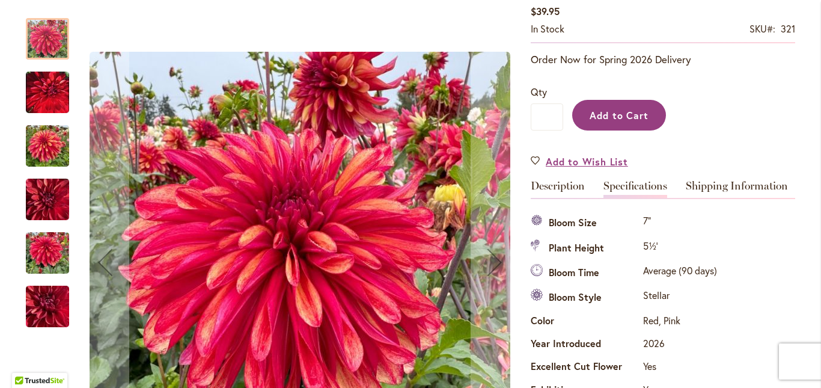
click at [612, 120] on span "Add to Cart" at bounding box center [620, 115] width 60 height 13
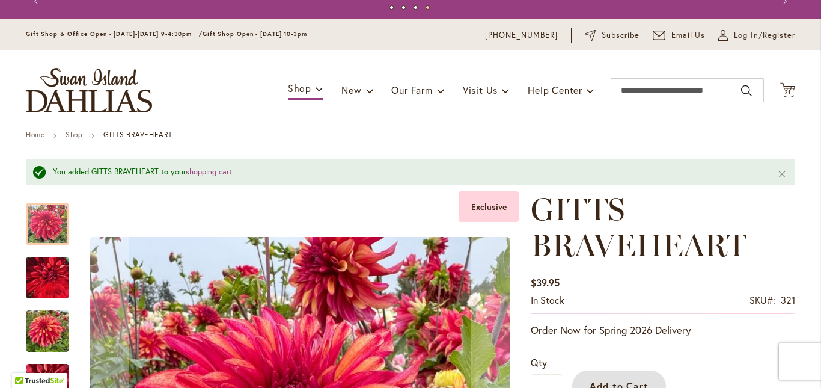
scroll to position [0, 0]
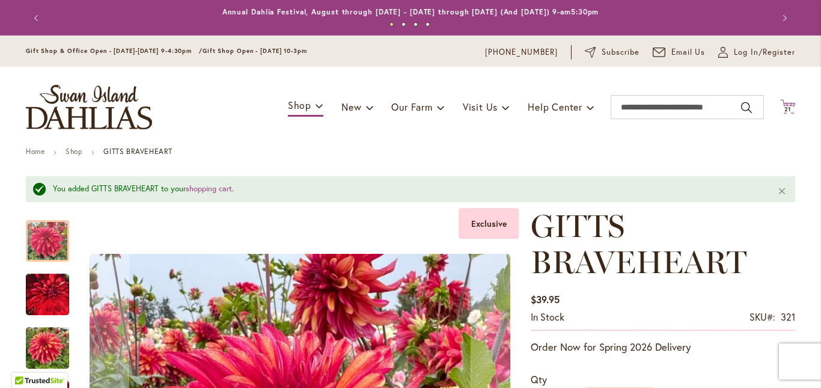
click at [784, 107] on span "21" at bounding box center [787, 109] width 7 height 8
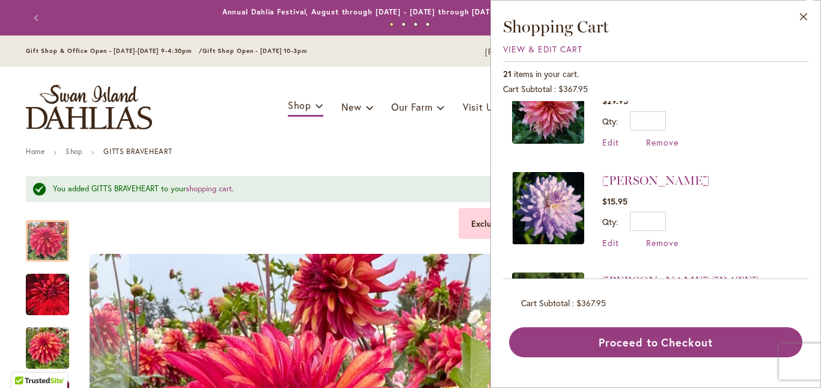
scroll to position [781, 0]
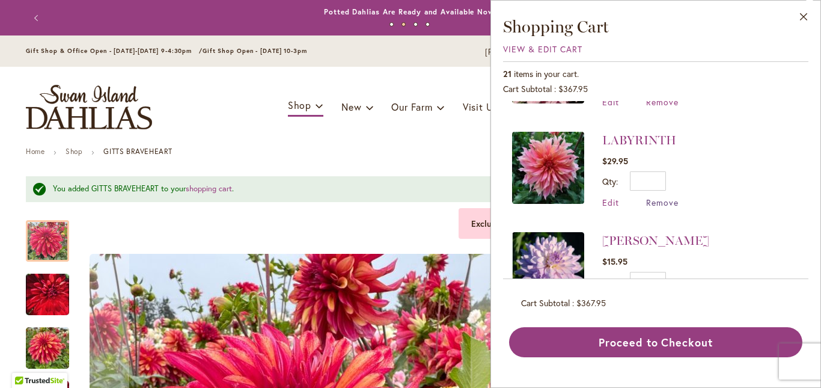
click at [672, 201] on span "Remove" at bounding box center [662, 202] width 32 height 11
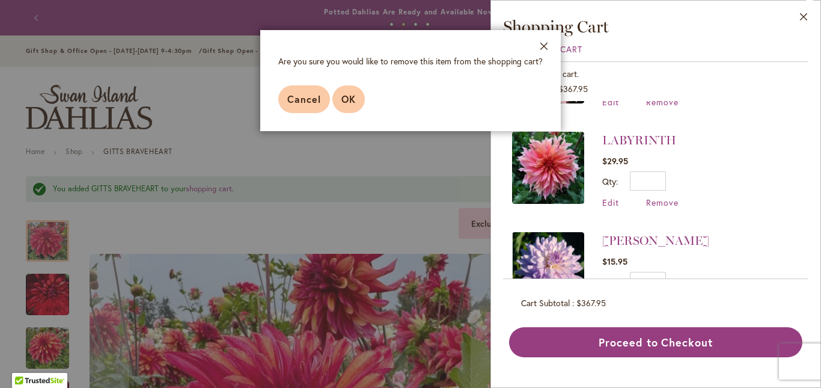
click at [344, 100] on span "OK" at bounding box center [348, 99] width 14 height 13
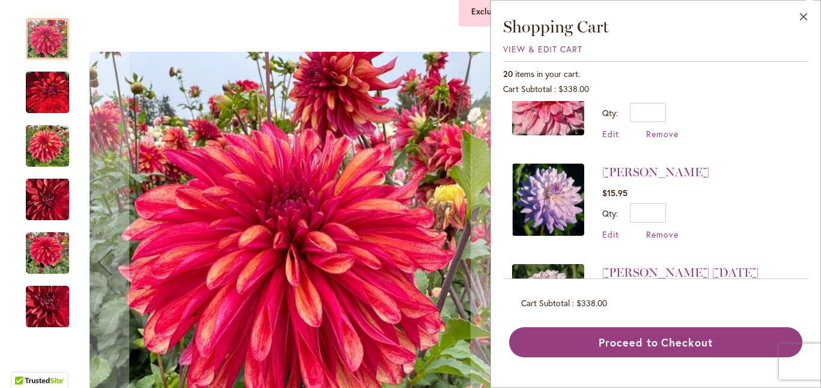
scroll to position [781, 0]
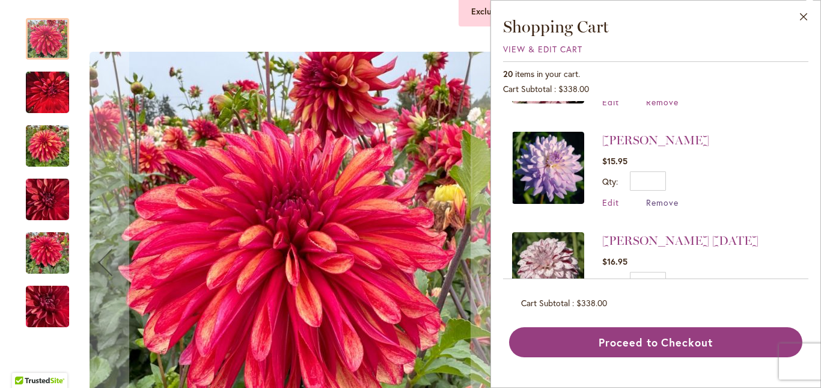
click at [658, 202] on span "Remove" at bounding box center [662, 202] width 32 height 11
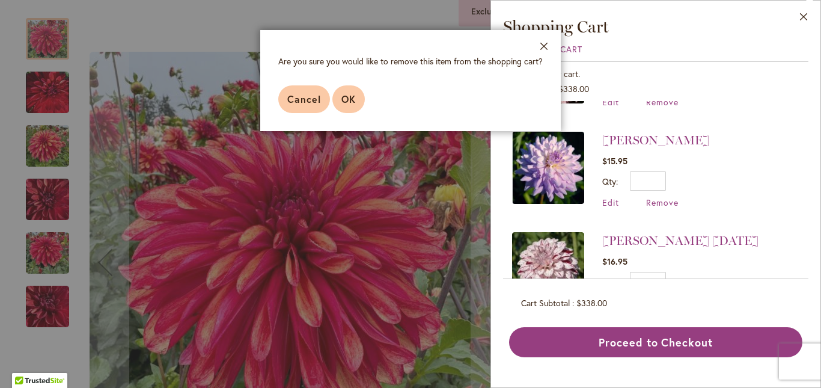
click at [357, 94] on button "OK" at bounding box center [348, 99] width 32 height 28
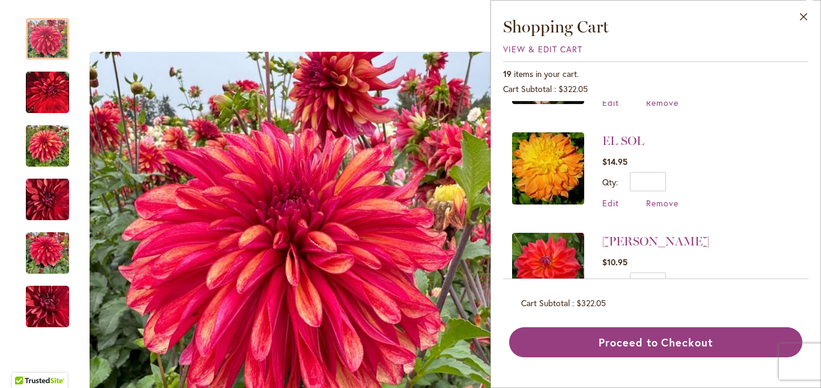
scroll to position [1202, 0]
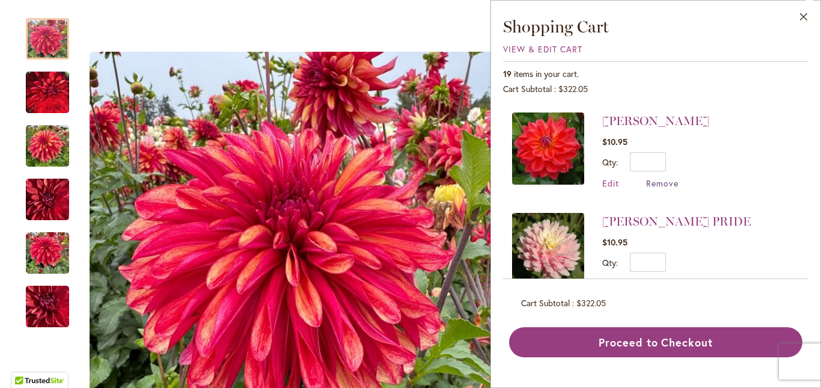
click at [662, 185] on span "Remove" at bounding box center [662, 182] width 32 height 11
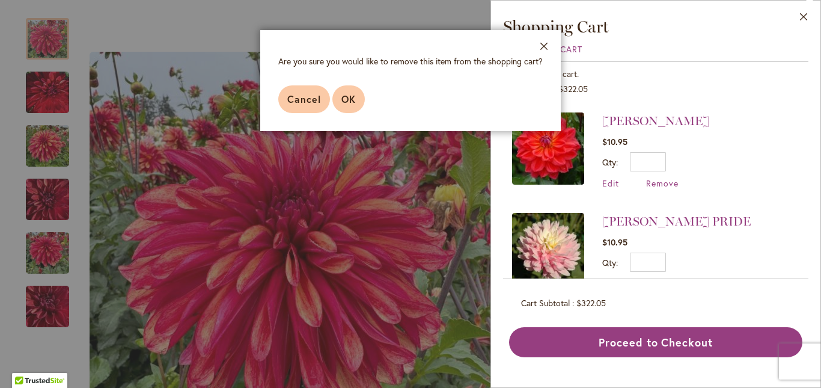
click at [356, 101] on button "OK" at bounding box center [348, 99] width 32 height 28
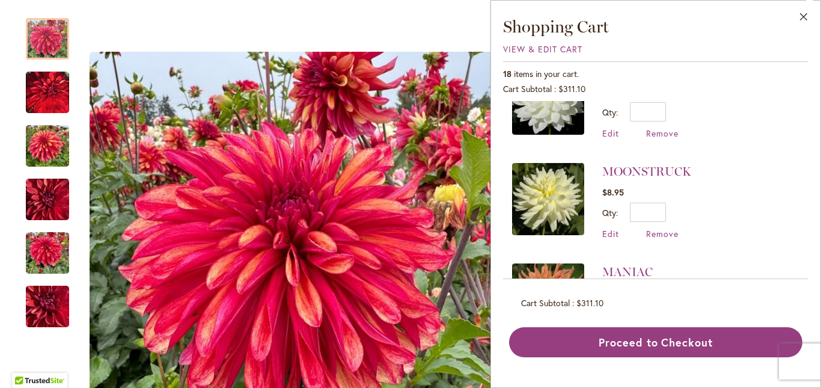
scroll to position [481, 0]
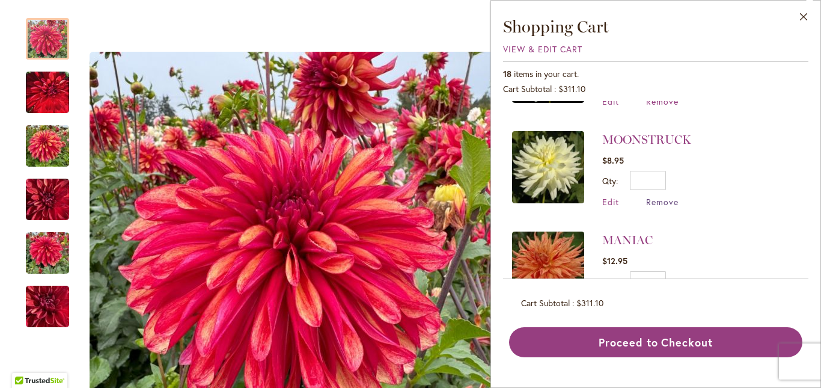
click at [658, 202] on span "Remove" at bounding box center [662, 201] width 32 height 11
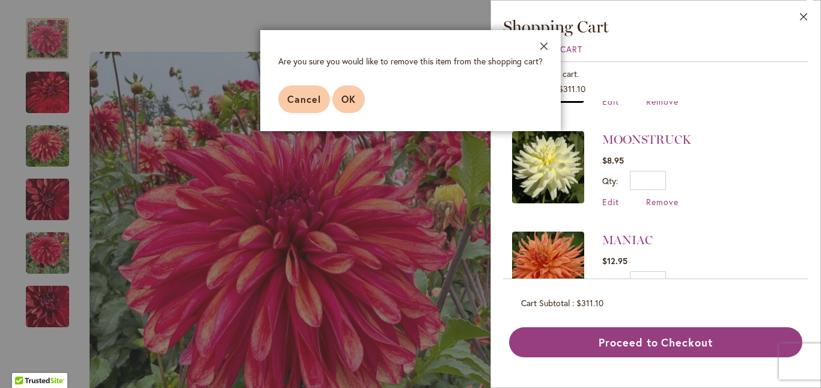
click at [358, 97] on button "OK" at bounding box center [348, 99] width 32 height 28
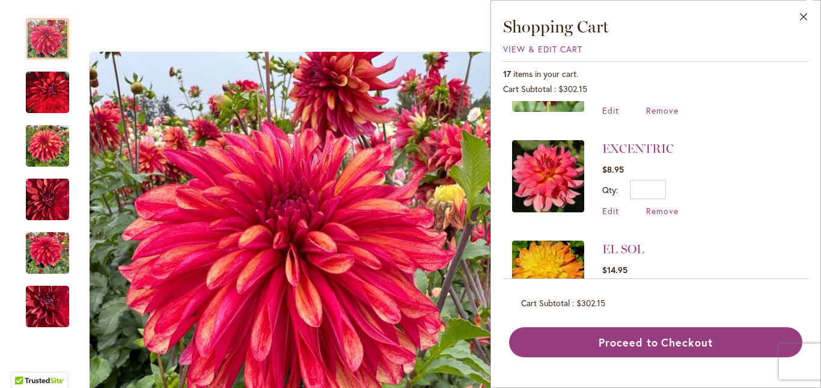
scroll to position [902, 0]
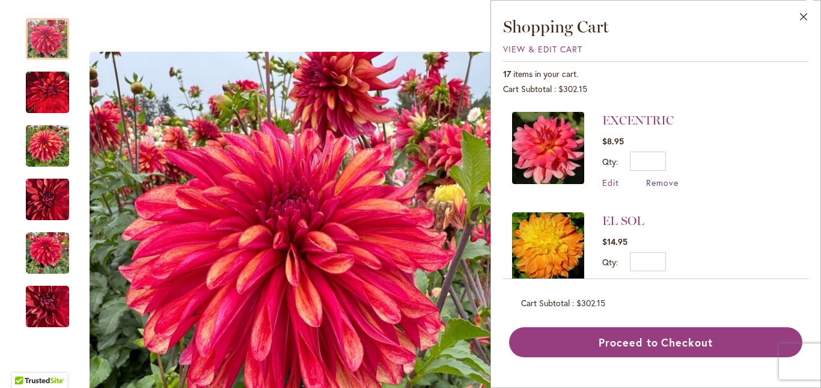
click at [659, 183] on span "Remove" at bounding box center [662, 182] width 32 height 11
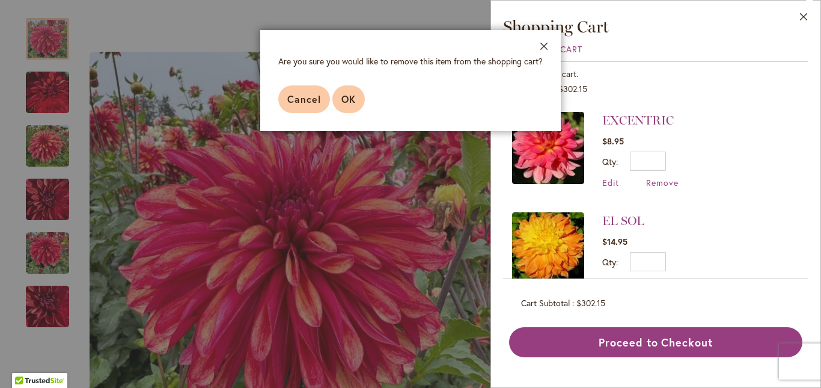
click at [353, 105] on span "OK" at bounding box center [348, 99] width 14 height 13
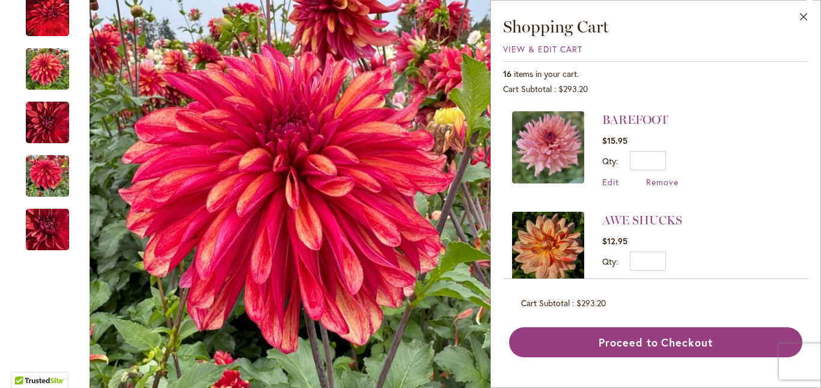
scroll to position [1322, 0]
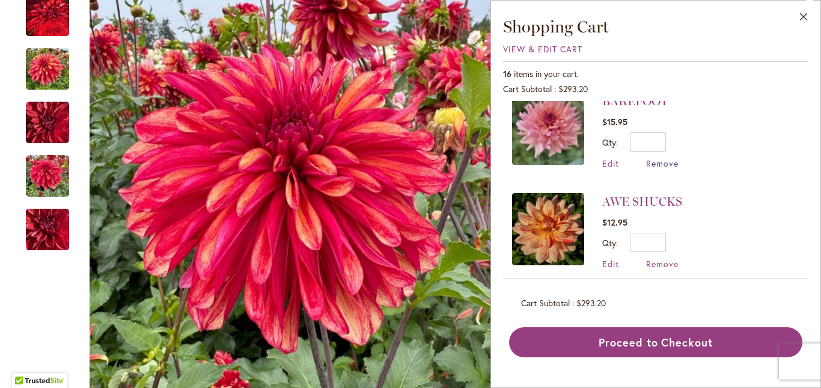
click at [661, 164] on span "Remove" at bounding box center [662, 162] width 32 height 11
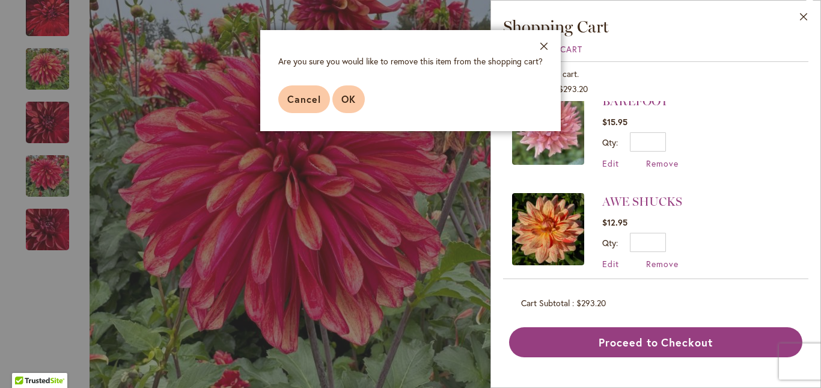
click at [353, 97] on span "OK" at bounding box center [348, 99] width 14 height 13
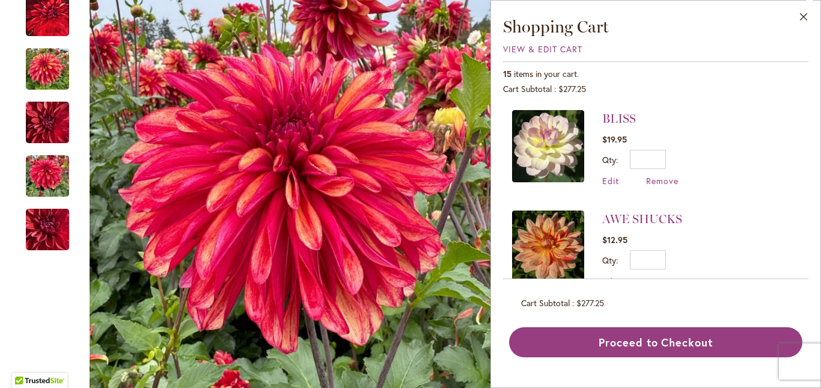
scroll to position [1234, 0]
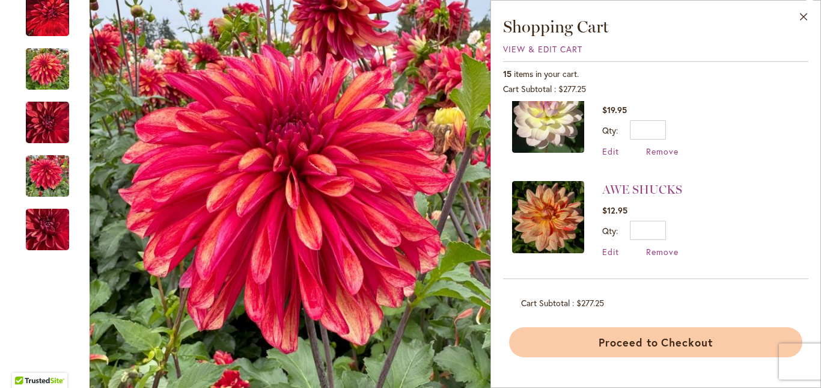
click at [677, 345] on button "Proceed to Checkout" at bounding box center [655, 342] width 293 height 30
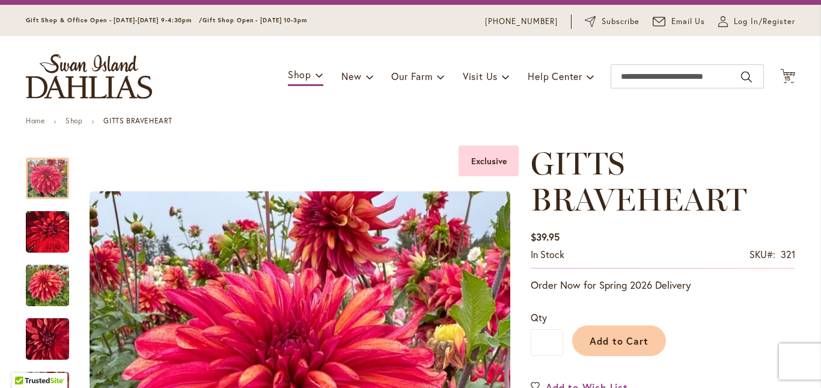
scroll to position [173, 0]
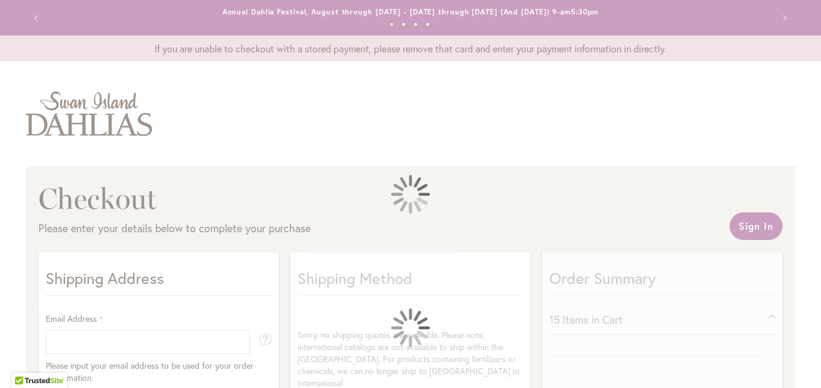
select select "**"
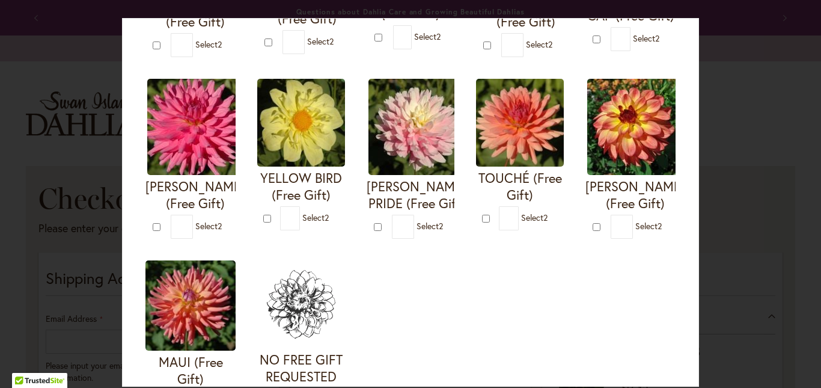
scroll to position [481, 0]
